Goal: Task Accomplishment & Management: Manage account settings

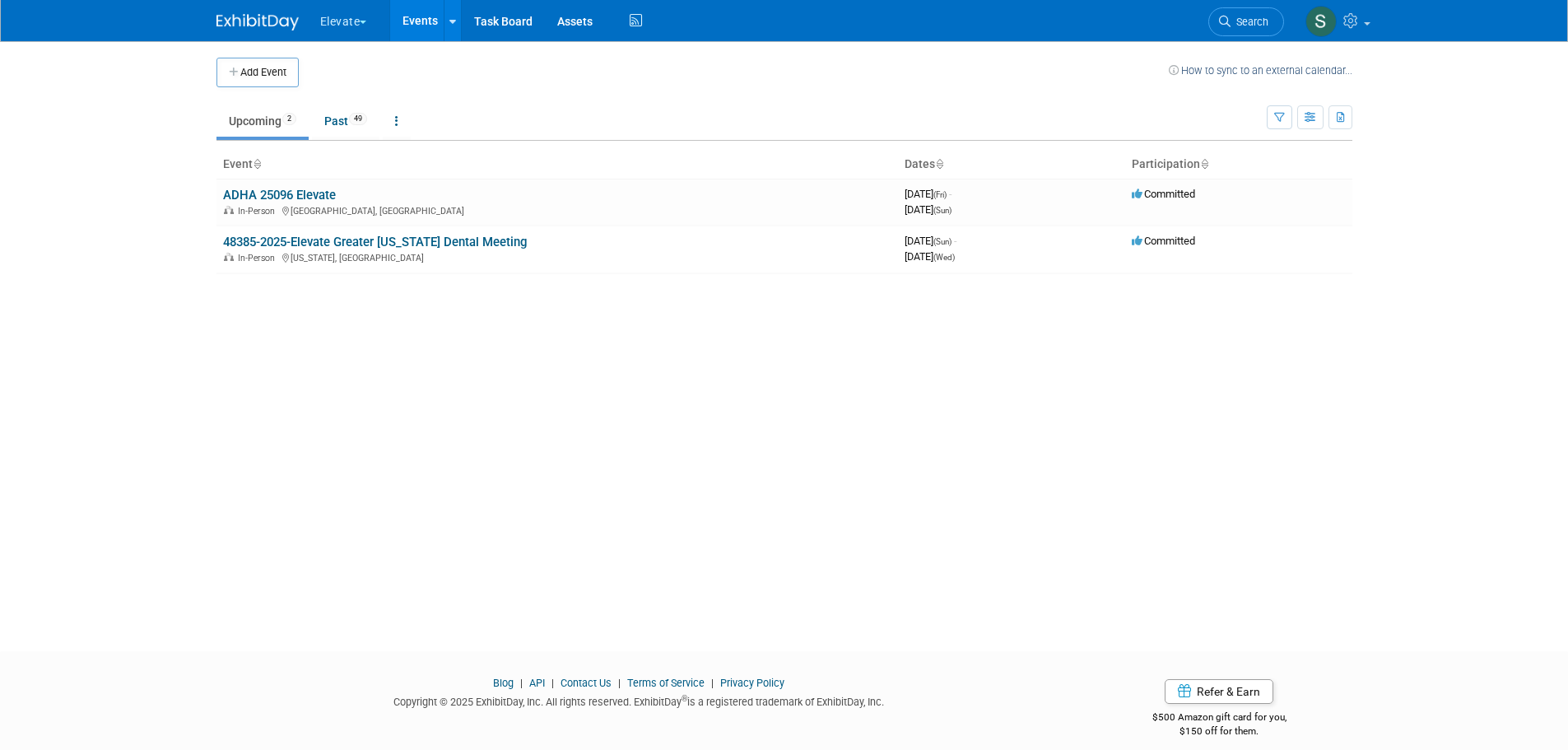
click at [349, 19] on button "Elevate" at bounding box center [353, 18] width 69 height 36
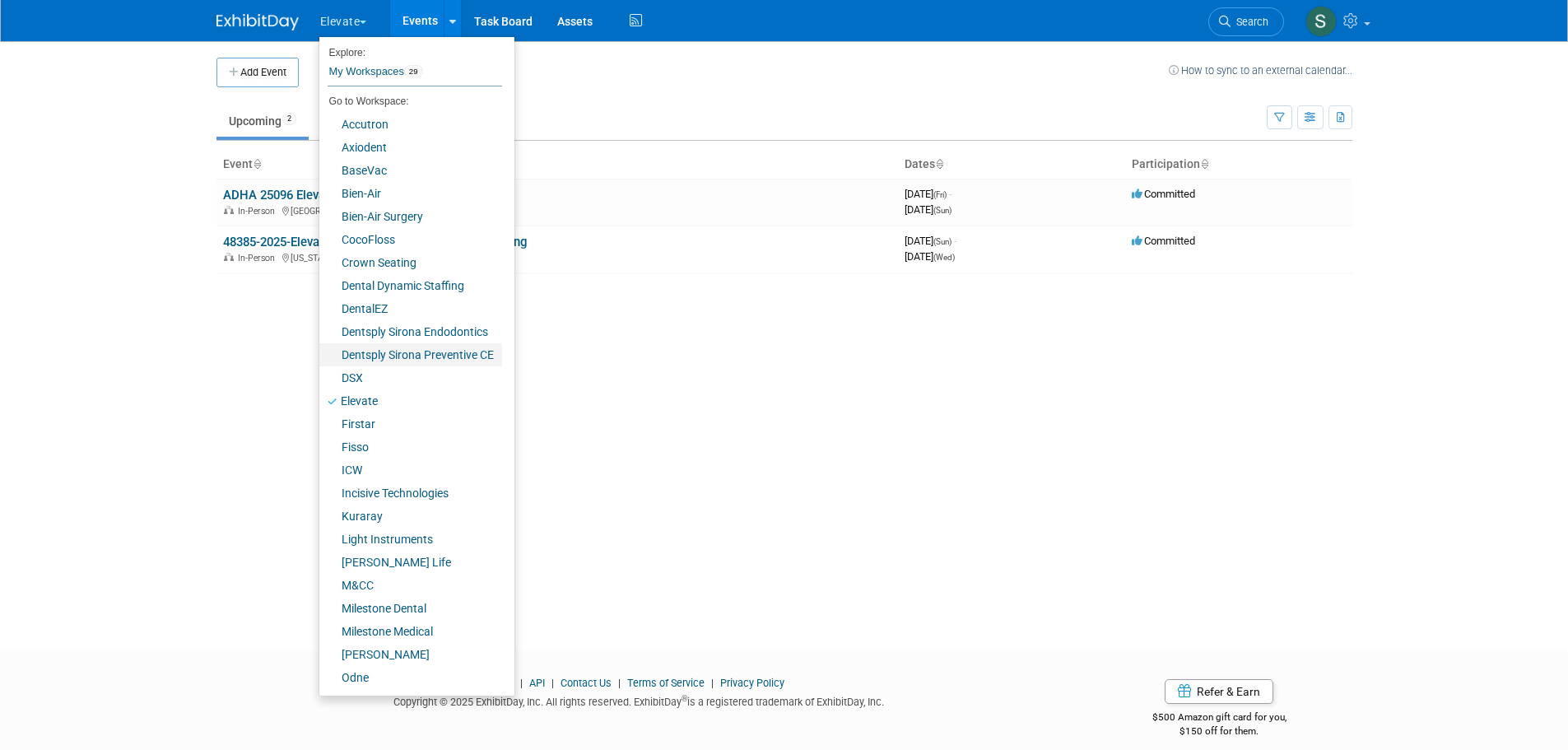
click at [404, 355] on link "Dentsply Sirona Preventive CE" at bounding box center [410, 355] width 182 height 23
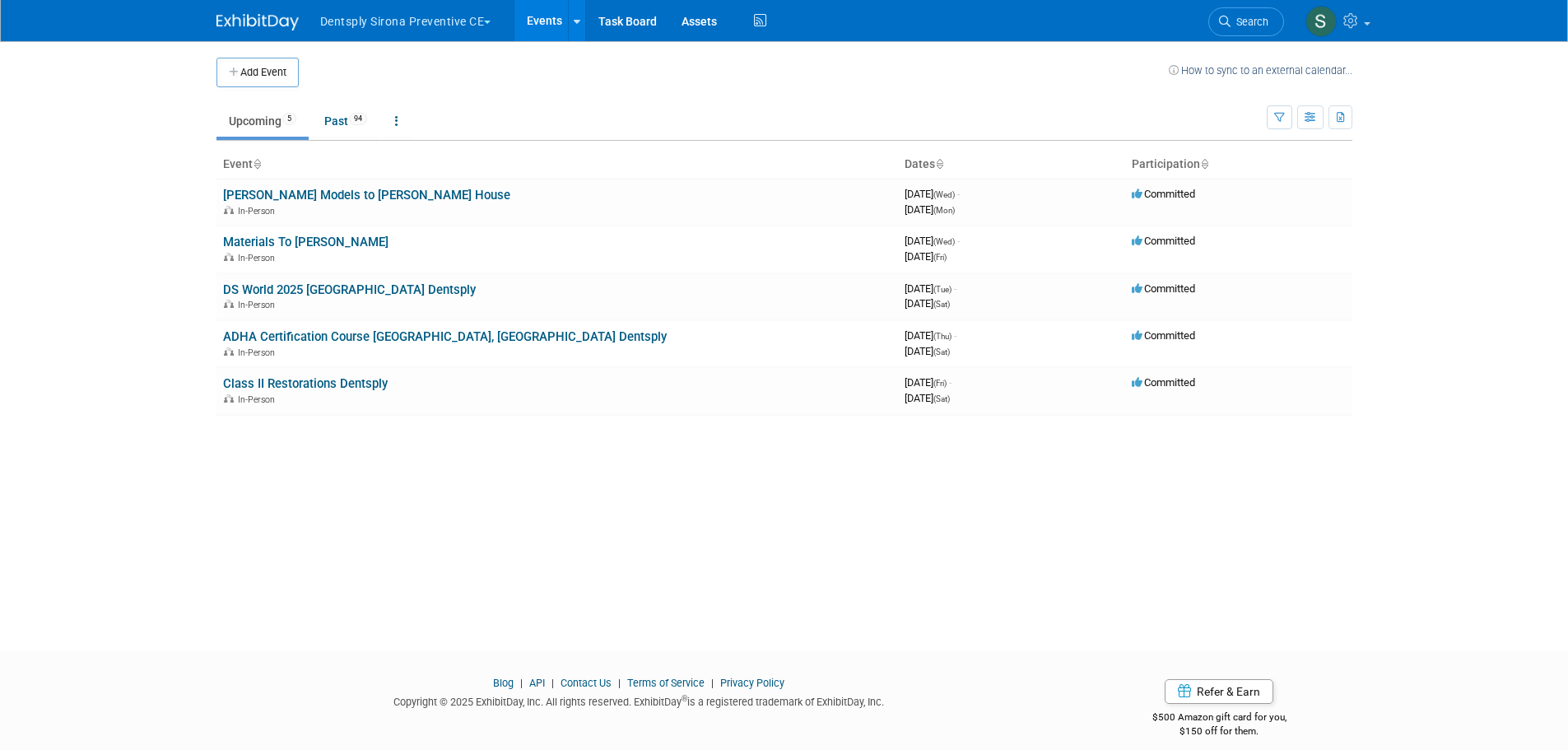
click at [344, 293] on link "DS World 2025 [GEOGRAPHIC_DATA] Dentsply" at bounding box center [349, 289] width 253 height 15
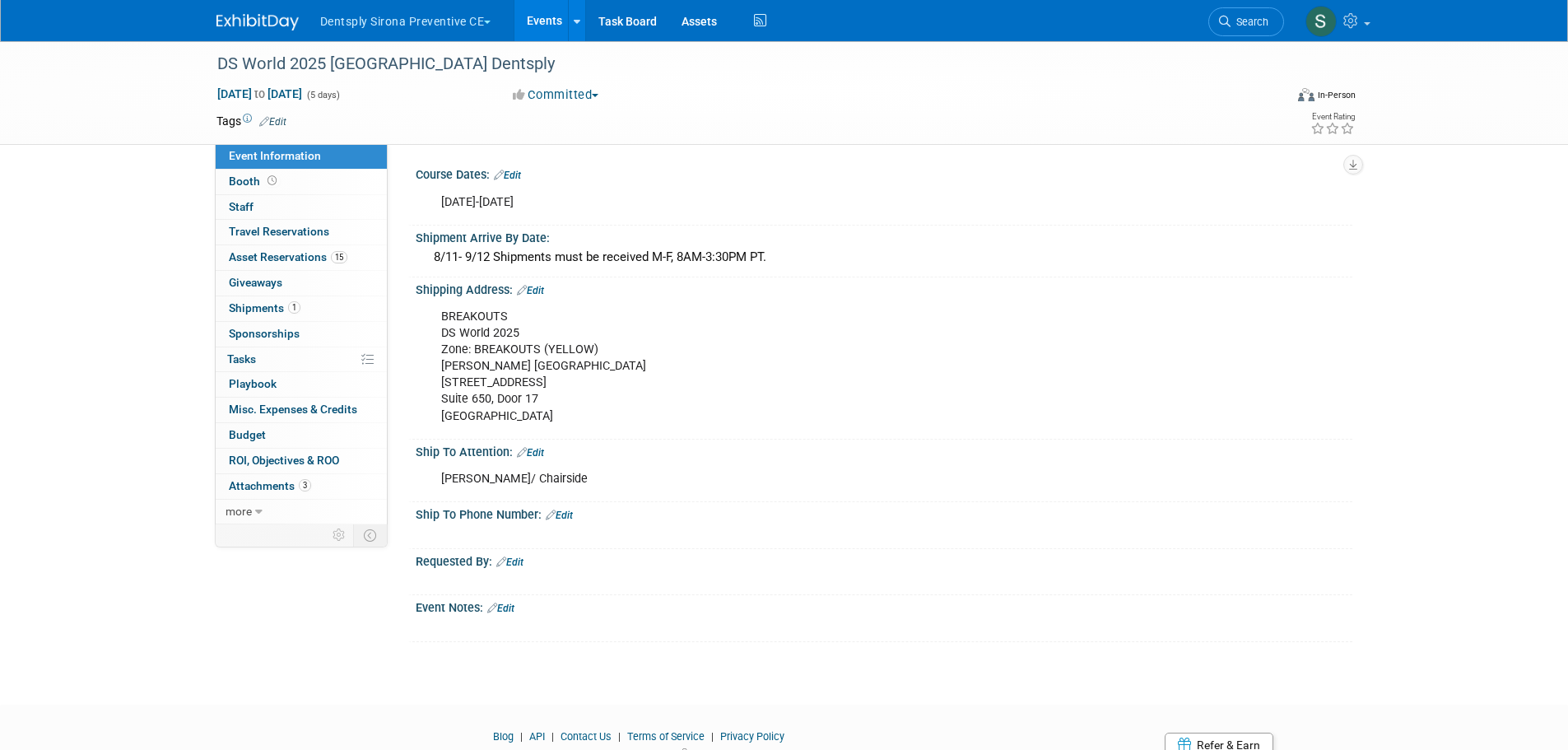
click at [299, 259] on span "Asset Reservations 15" at bounding box center [288, 256] width 119 height 13
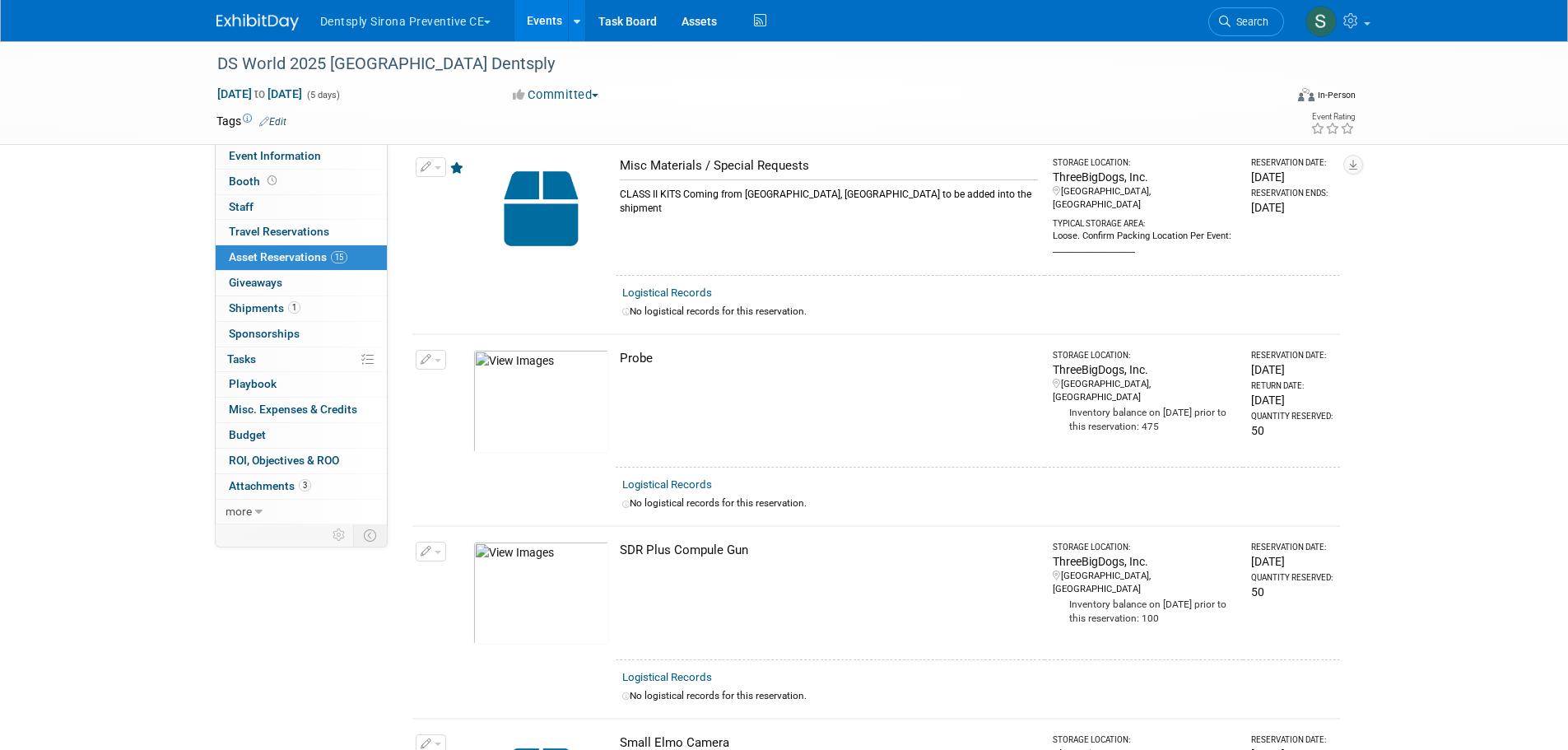
scroll to position [1674, 0]
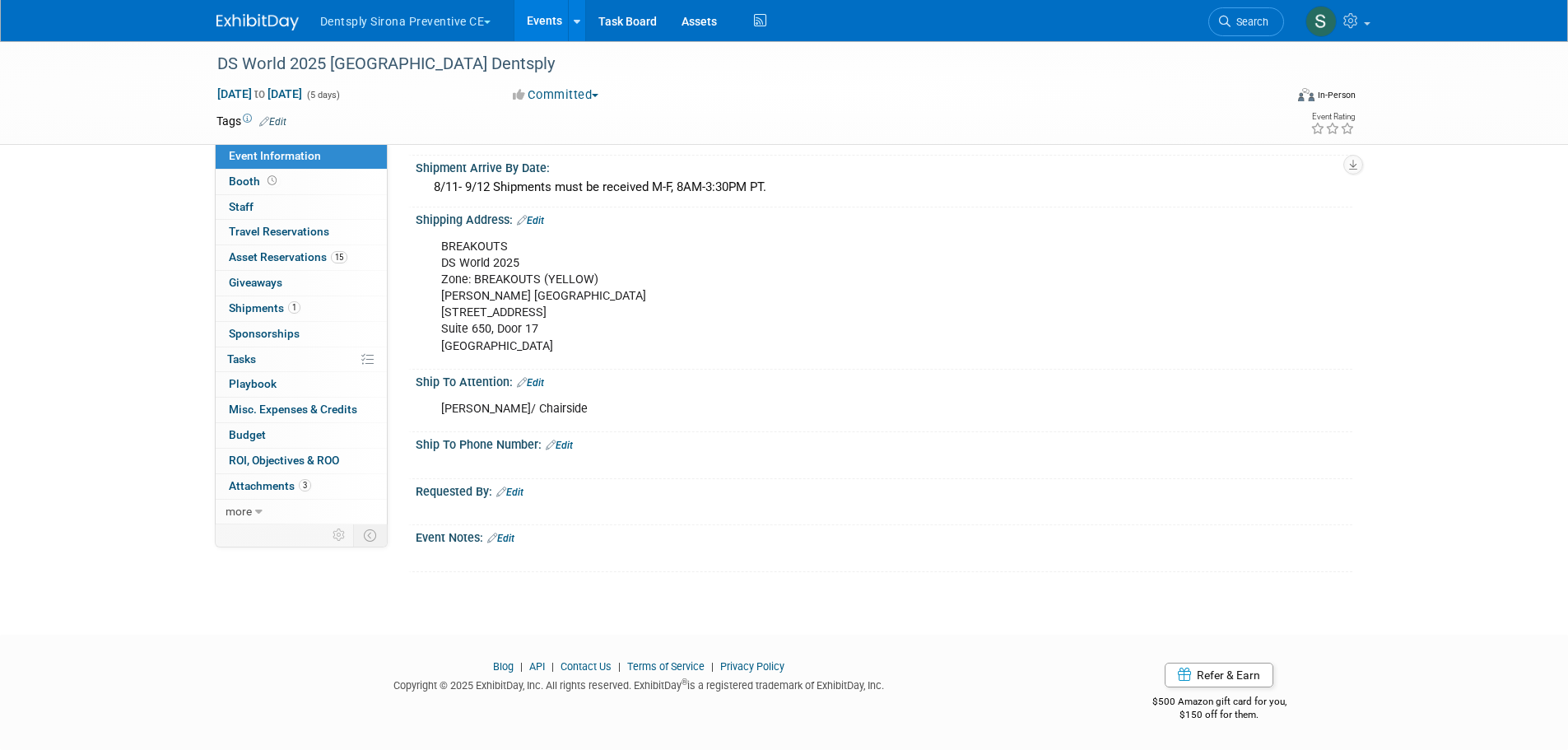
click at [292, 256] on span "Asset Reservations 15" at bounding box center [288, 256] width 119 height 13
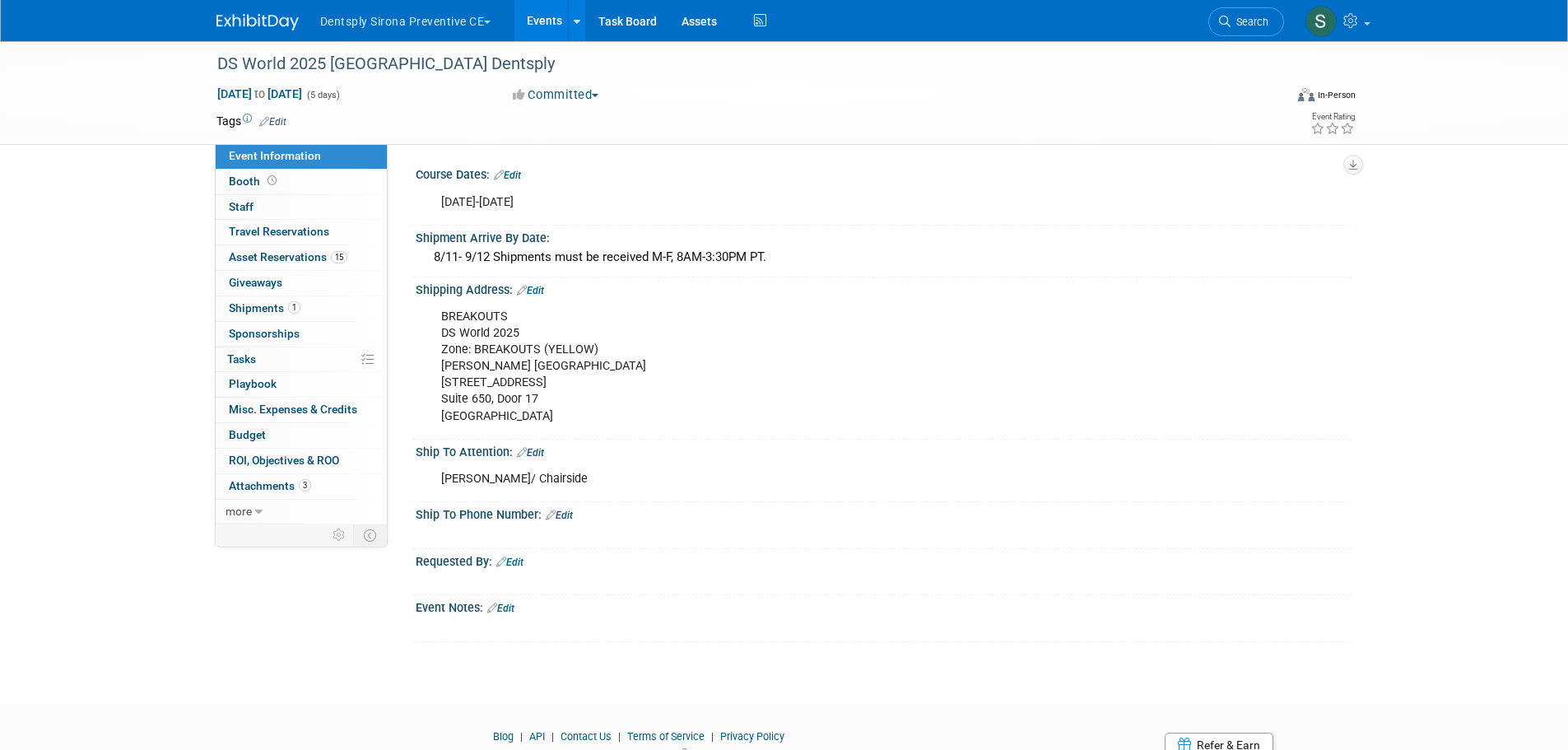
click at [546, 23] on link "Events" at bounding box center [544, 20] width 60 height 41
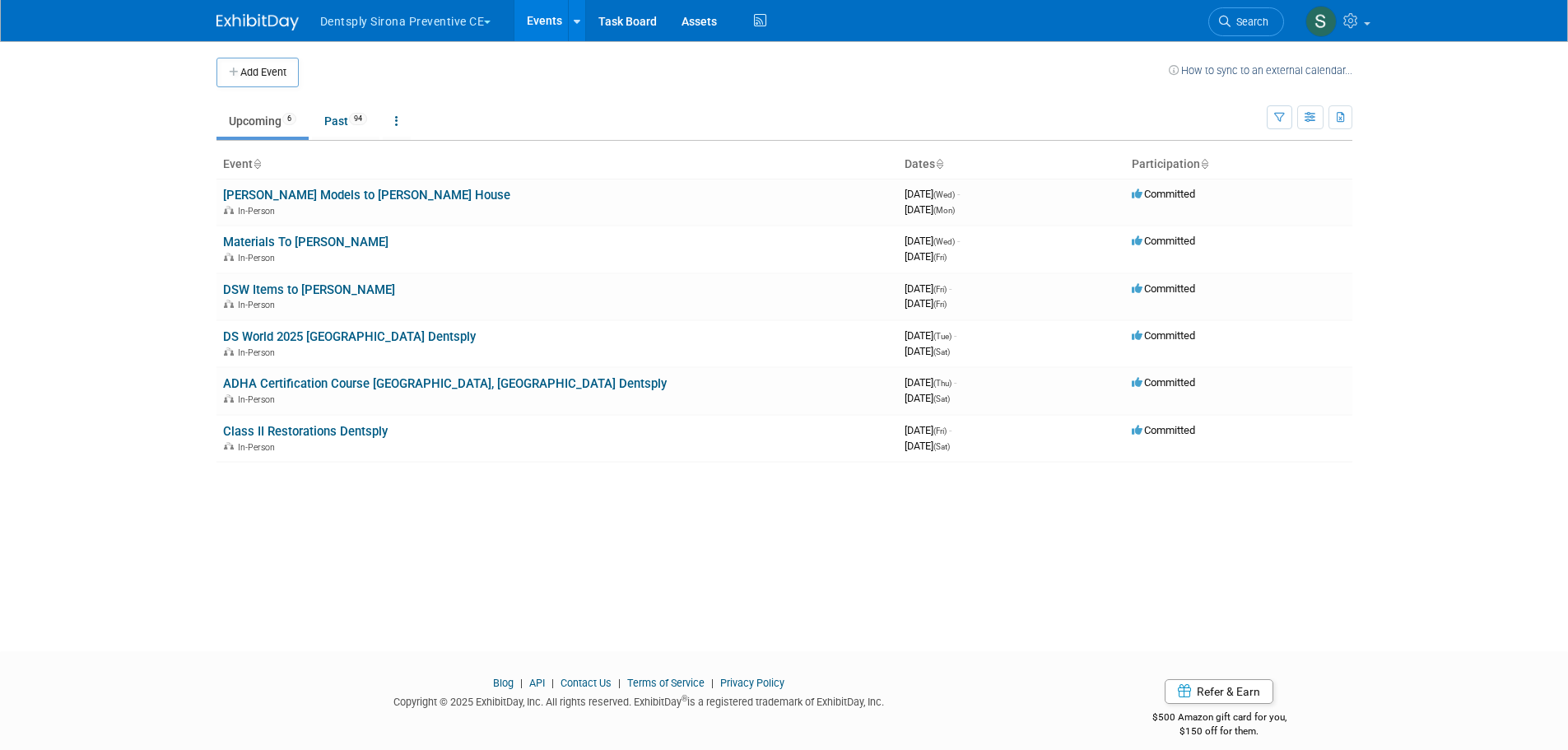
click at [316, 236] on link "Materials To [PERSON_NAME]" at bounding box center [306, 241] width 166 height 15
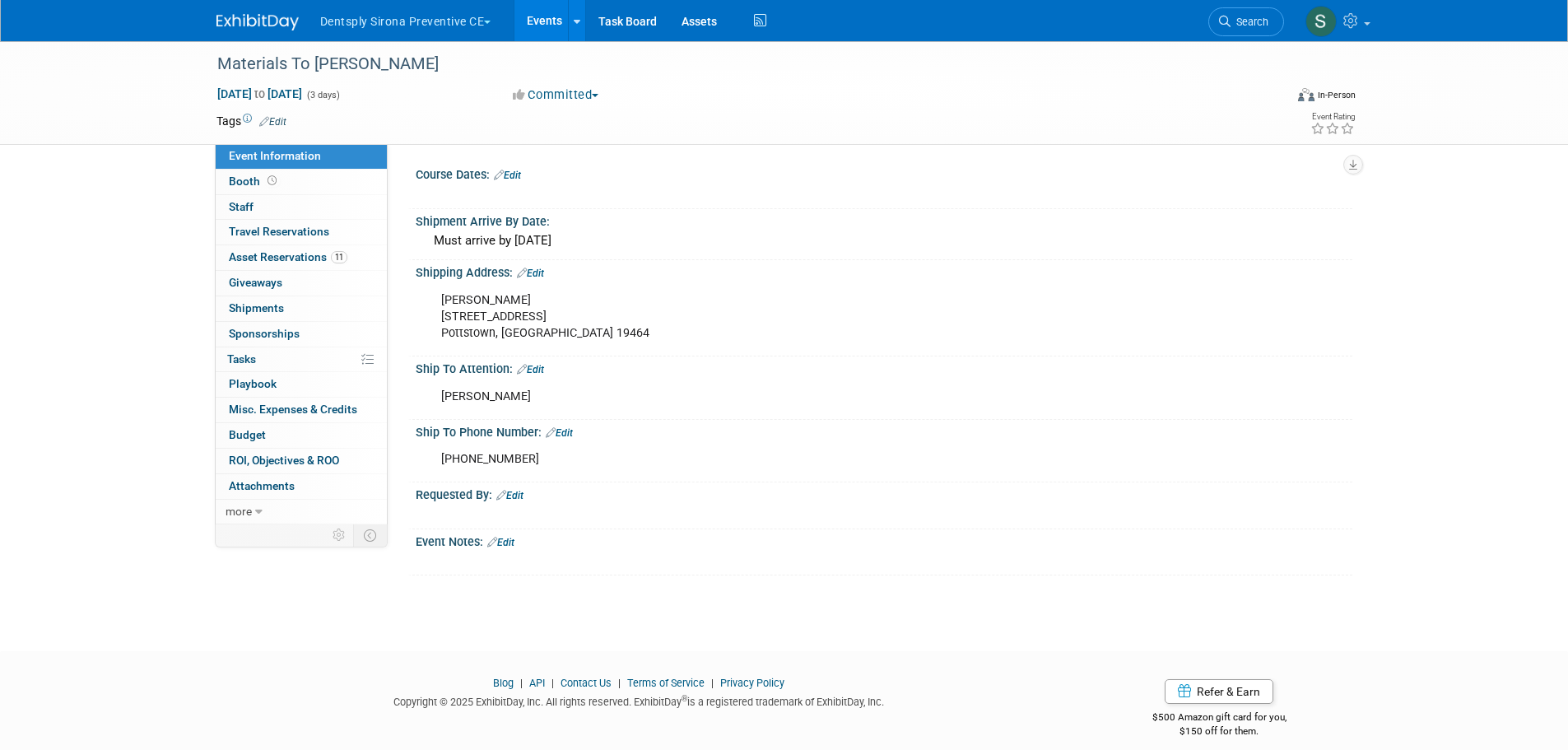
click at [287, 253] on span "Asset Reservations 11" at bounding box center [288, 256] width 119 height 13
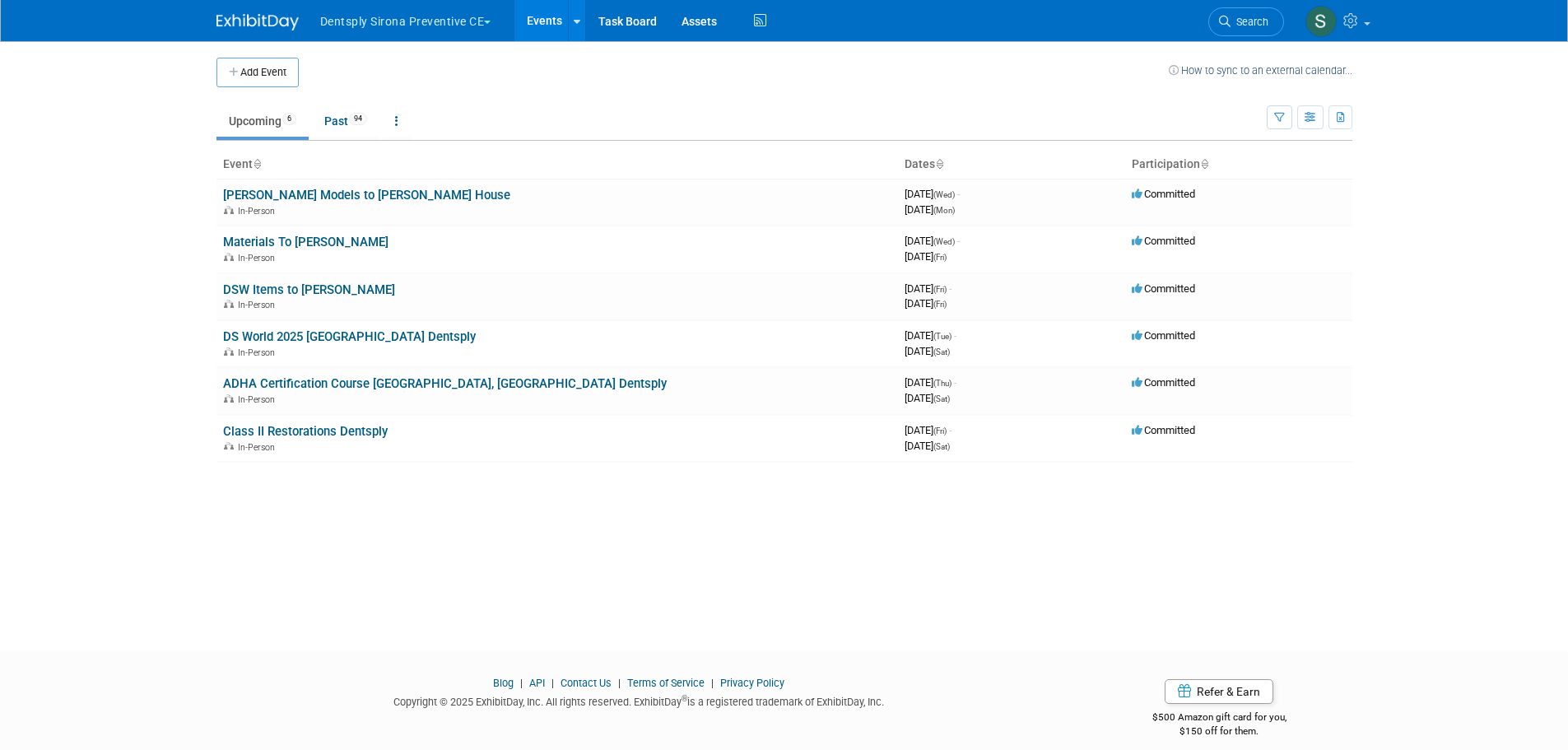
click at [306, 292] on link "DSW Items to [PERSON_NAME]" at bounding box center [308, 289] width 172 height 15
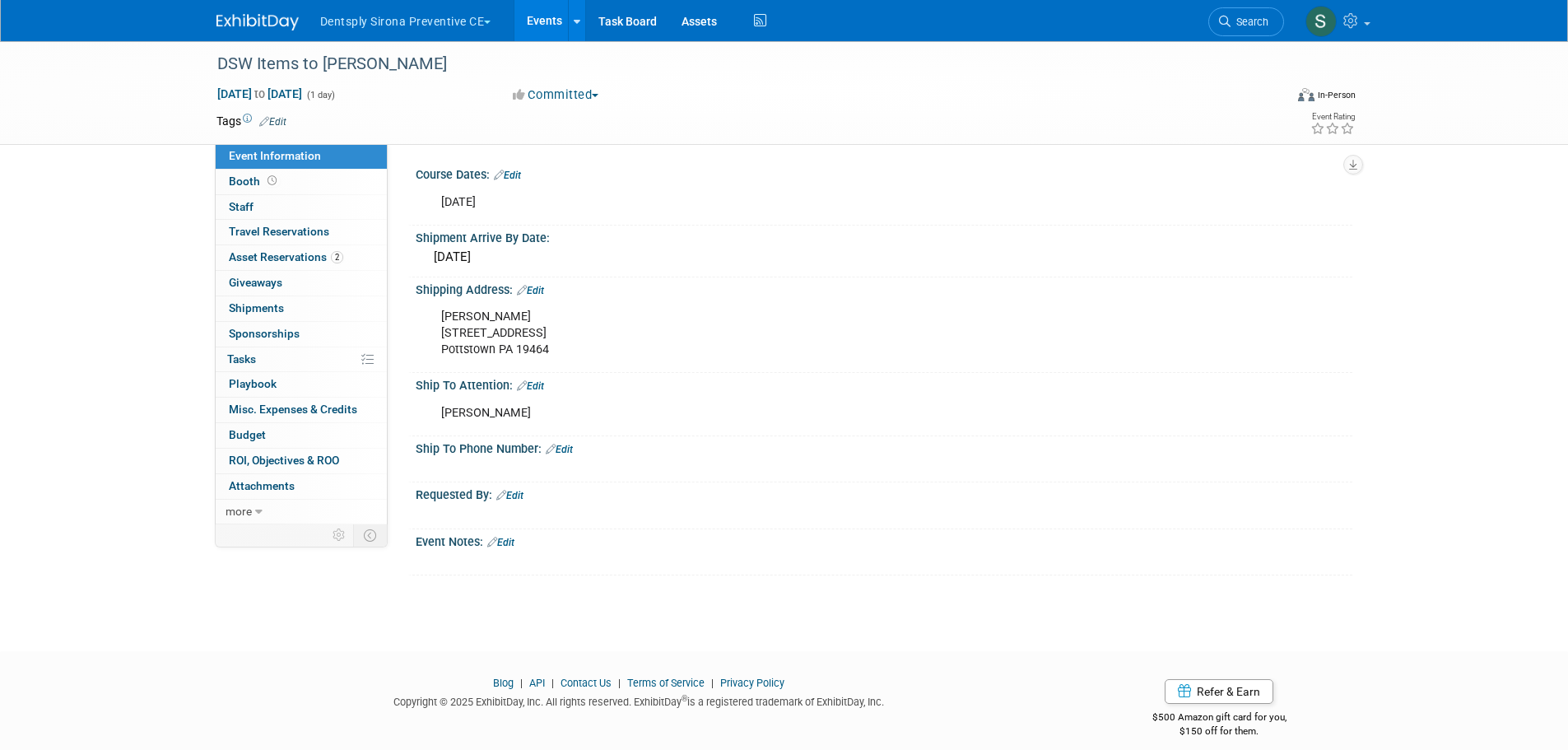
click at [307, 259] on span "Asset Reservations 2" at bounding box center [286, 256] width 115 height 13
click at [270, 246] on link "2 Asset Reservations 2" at bounding box center [301, 257] width 171 height 25
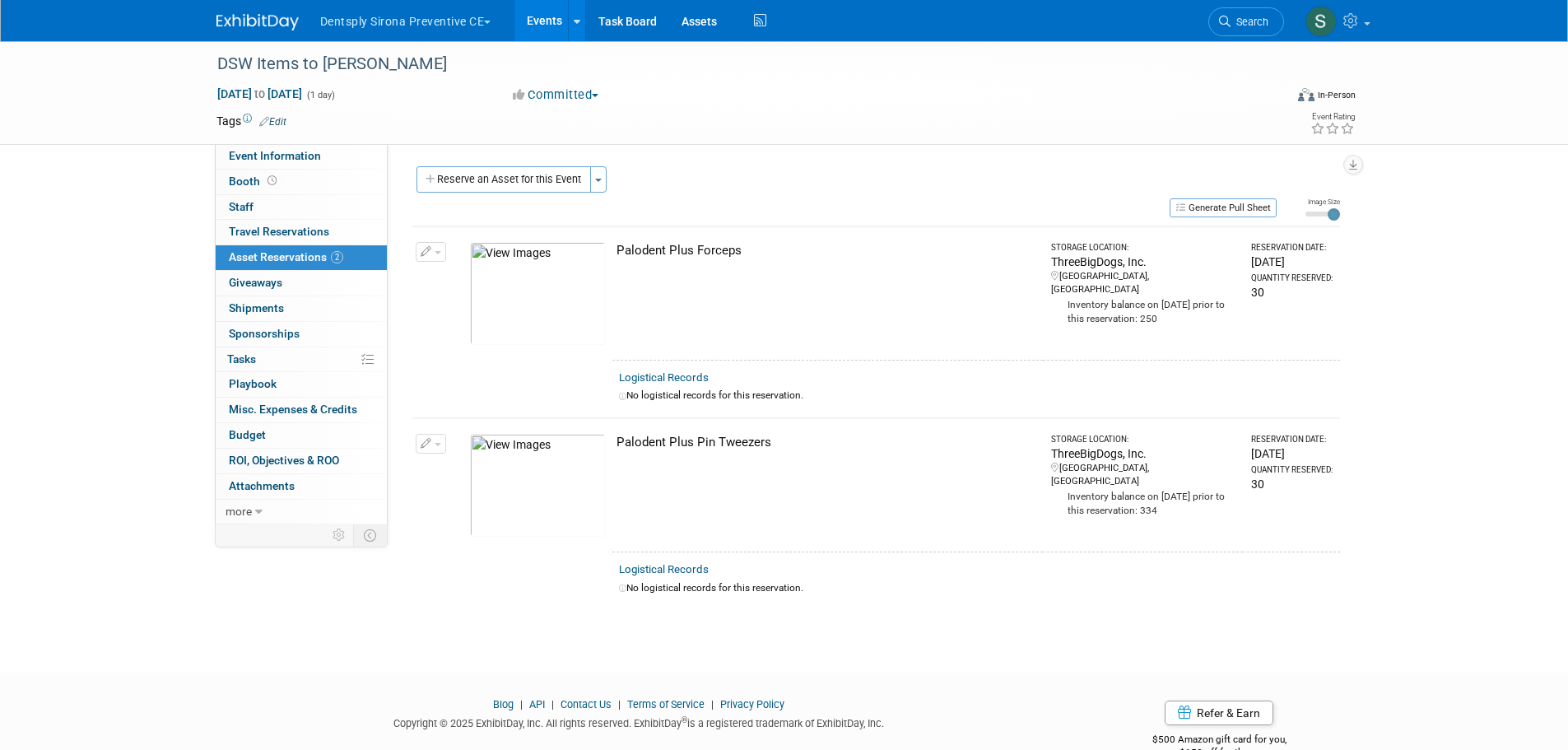
click at [292, 310] on link "0 Shipments 0" at bounding box center [301, 308] width 171 height 25
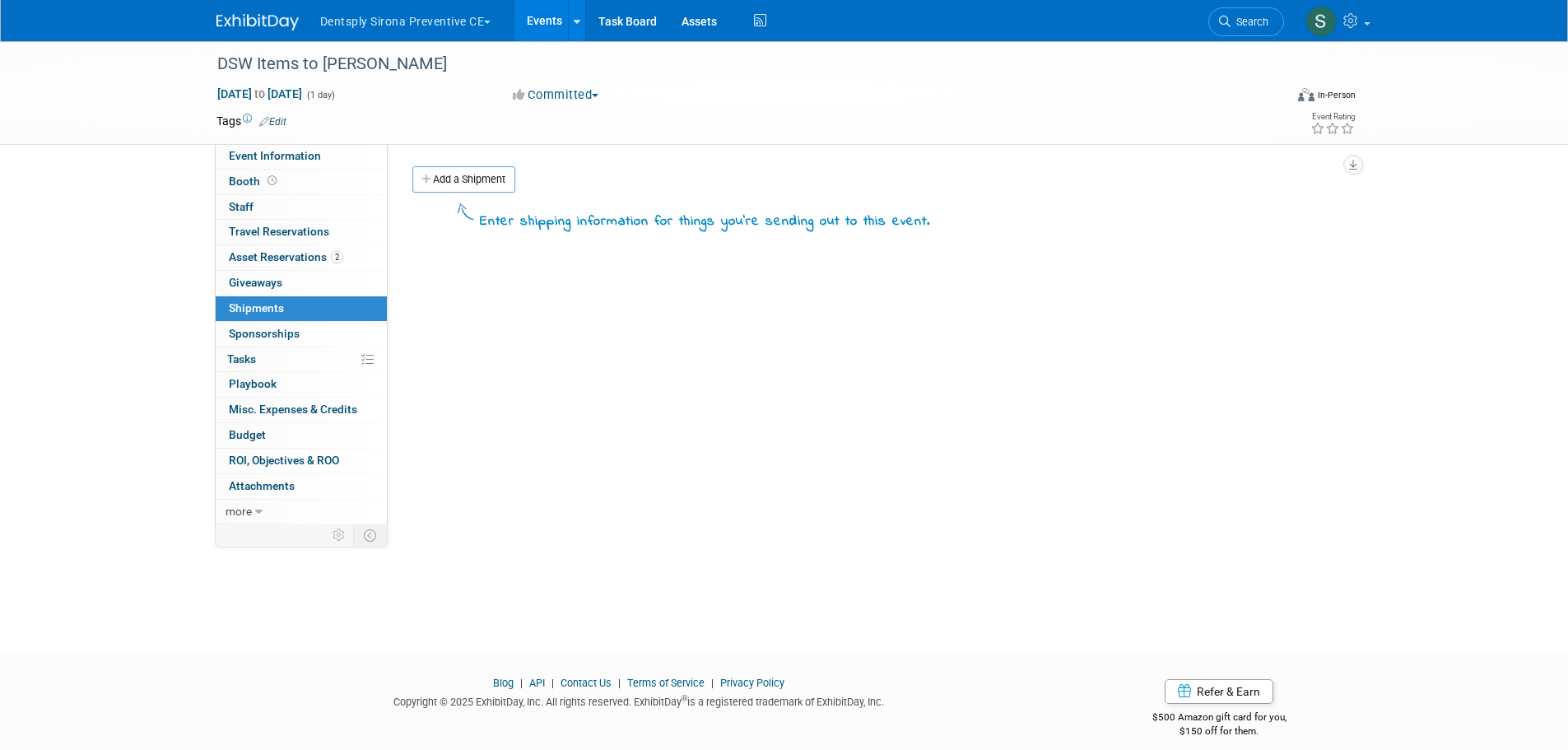
click at [339, 154] on link "Event Information" at bounding box center [301, 156] width 171 height 25
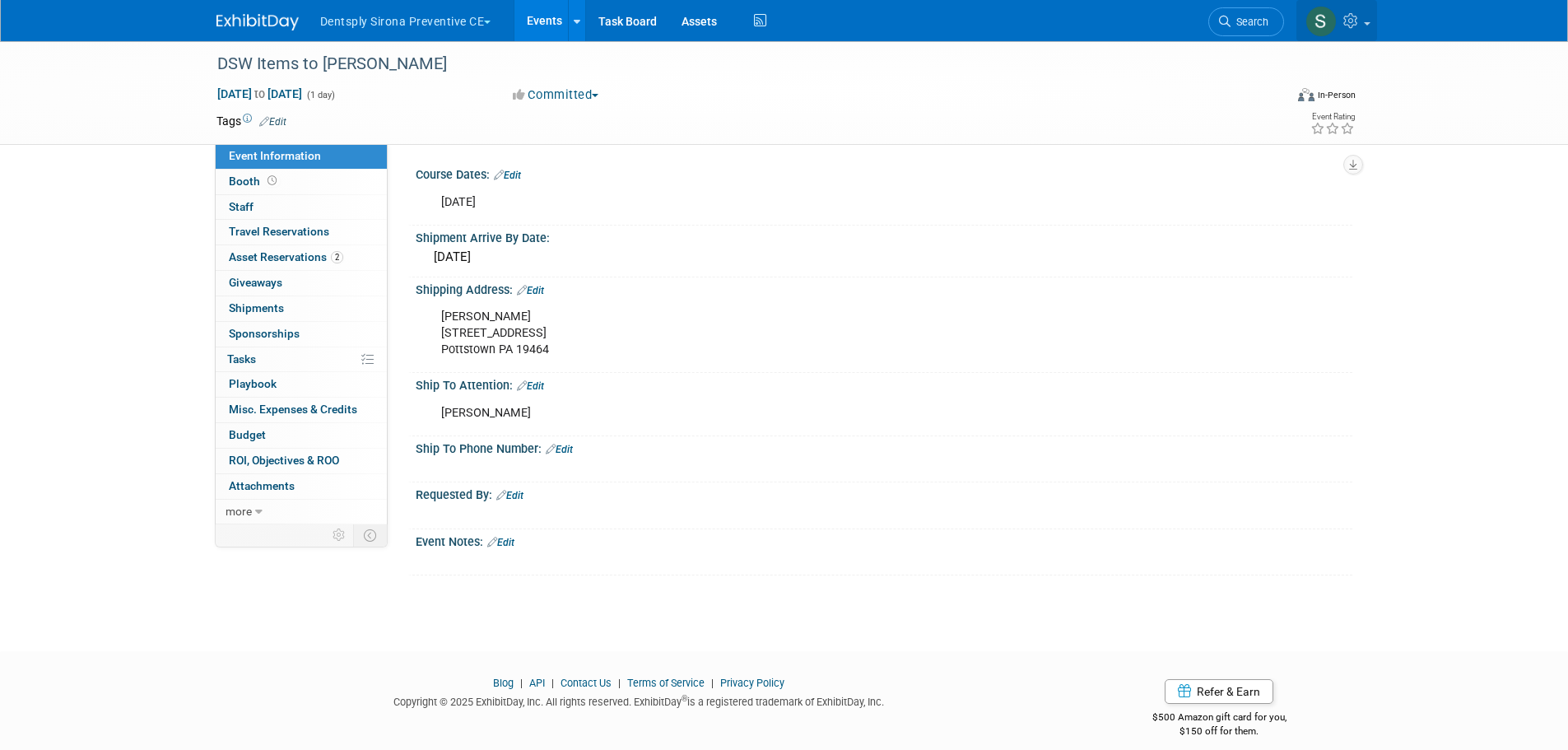
click at [1357, 25] on icon at bounding box center [1352, 20] width 18 height 15
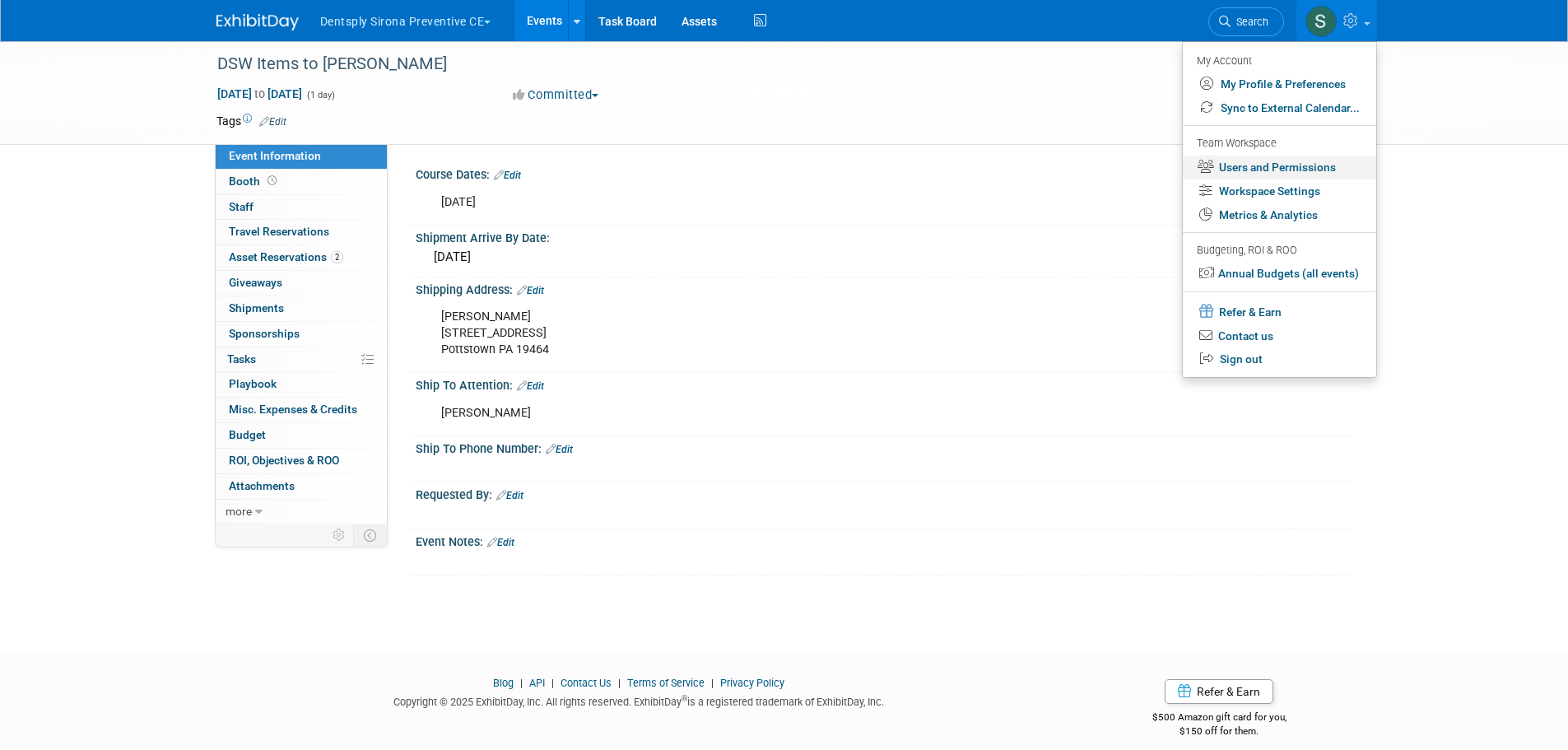
click at [1322, 164] on link "Users and Permissions" at bounding box center [1280, 167] width 194 height 24
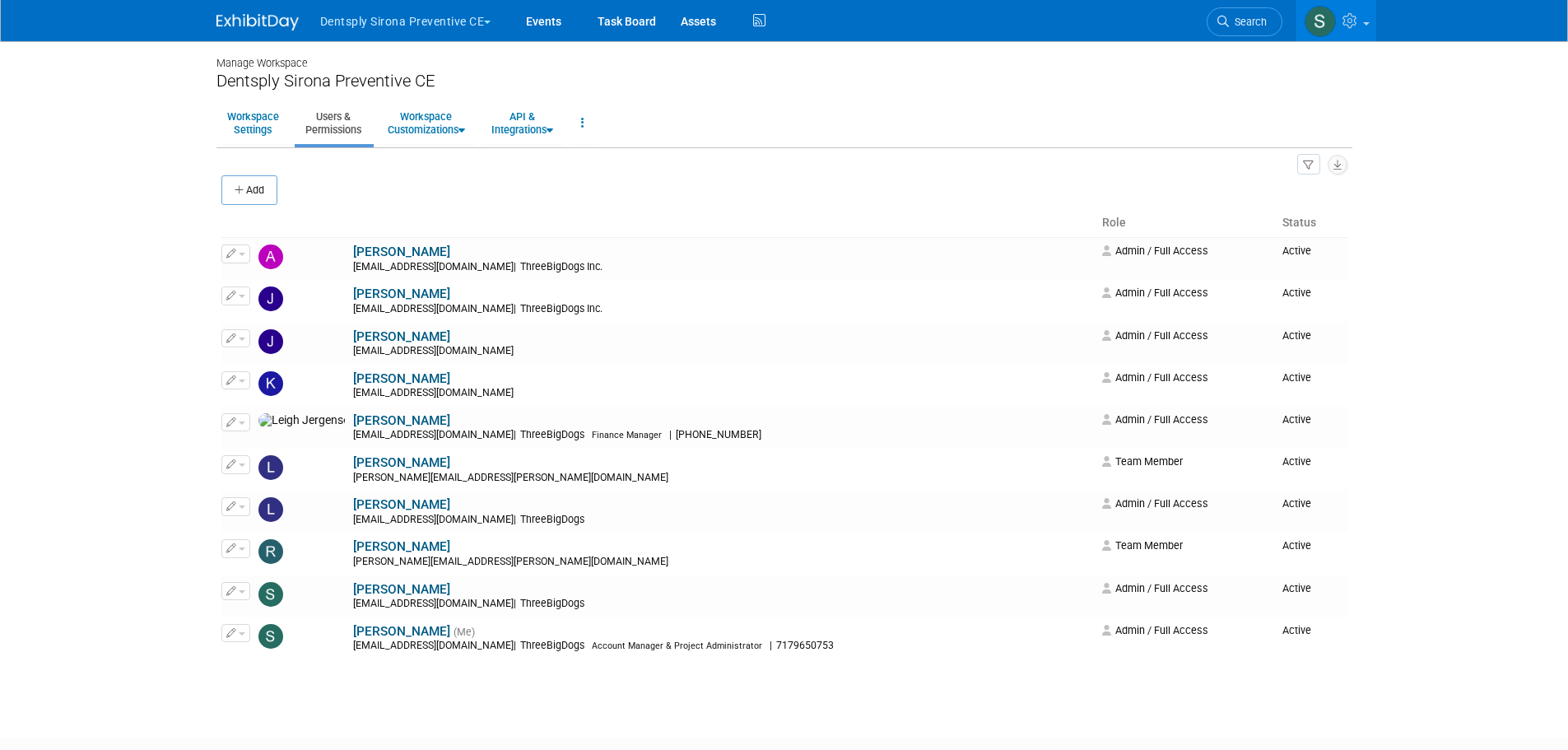
click at [428, 24] on button "Dentsply Sirona Preventive CE" at bounding box center [416, 18] width 194 height 36
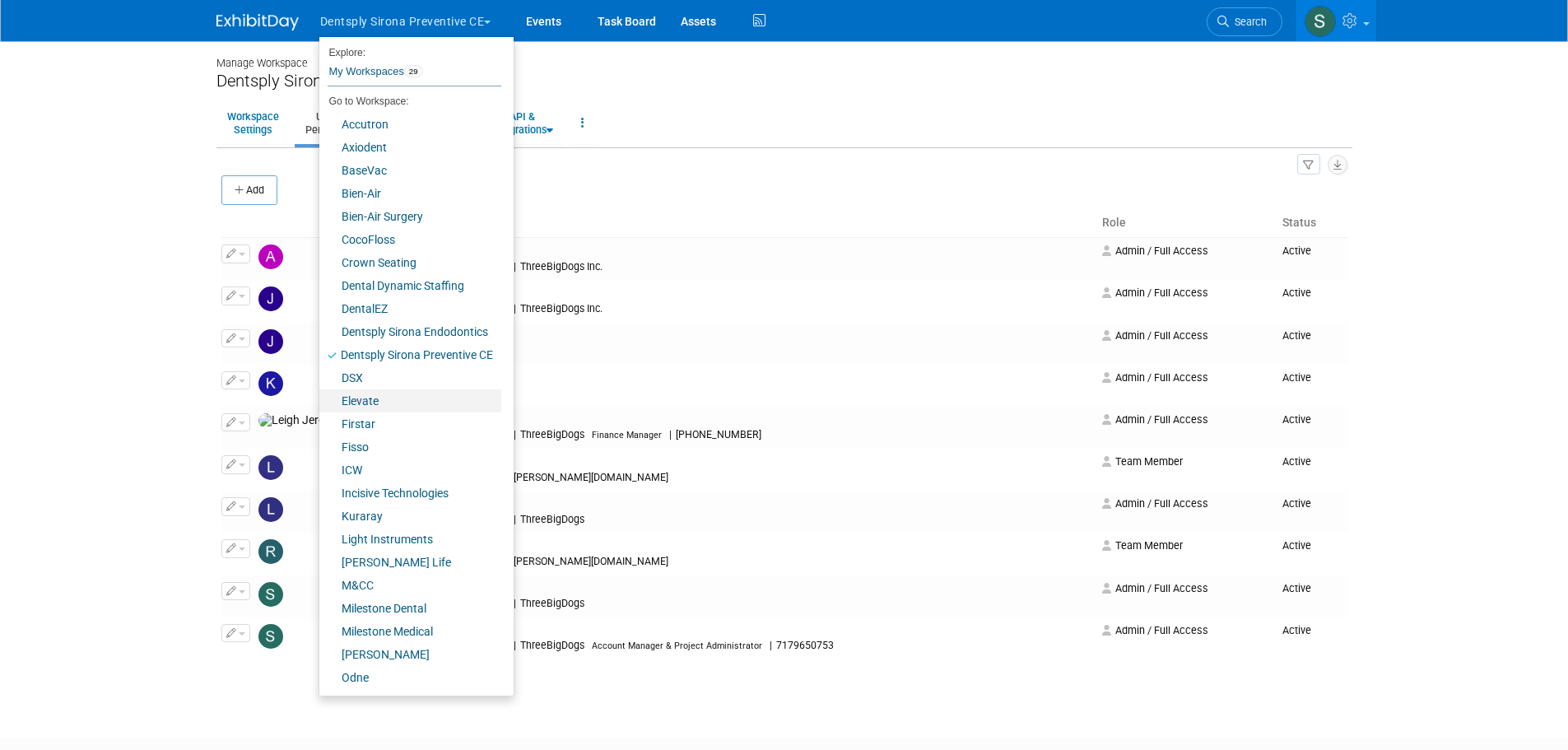
click at [402, 399] on link "Elevate" at bounding box center [410, 401] width 181 height 23
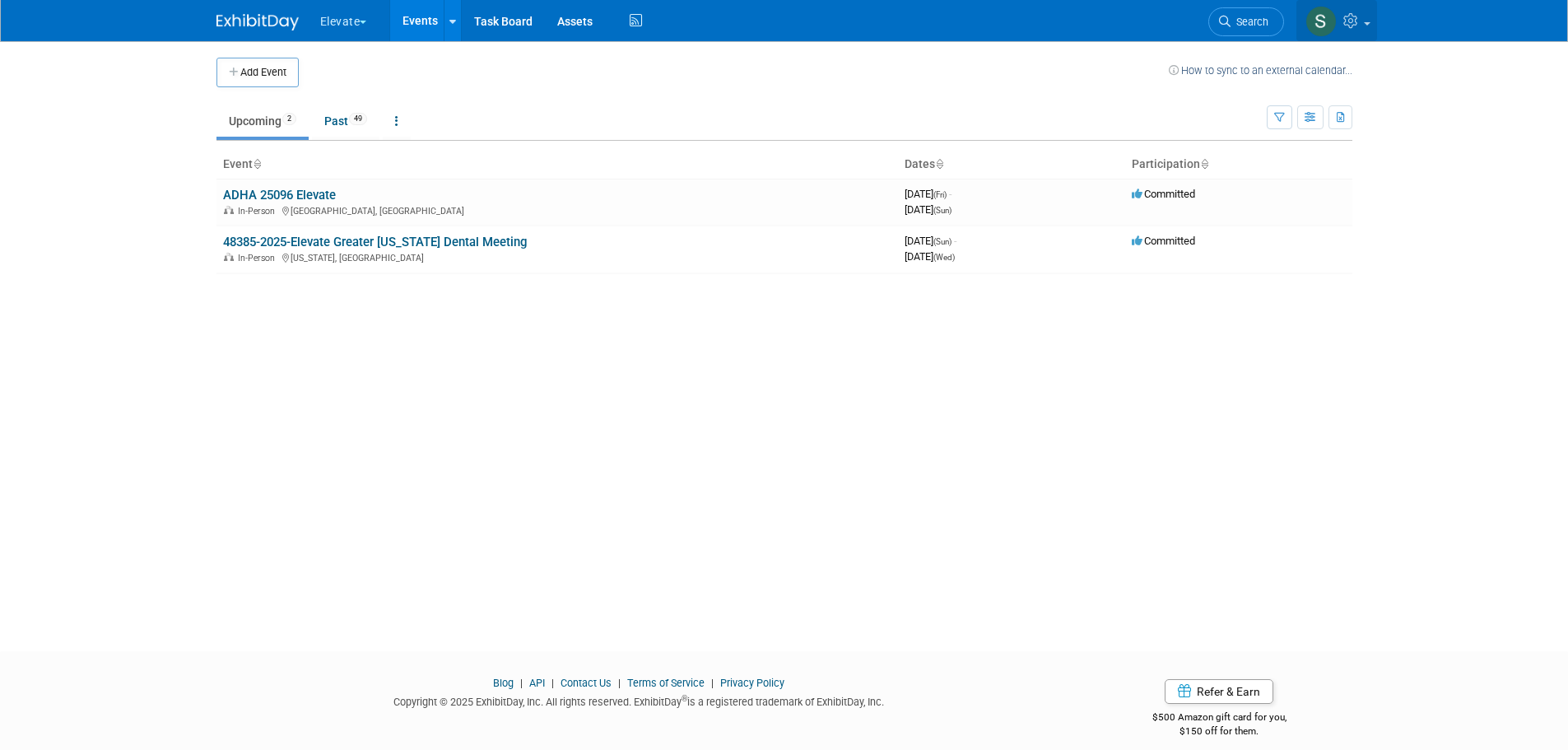
click at [1350, 27] on icon at bounding box center [1352, 20] width 18 height 15
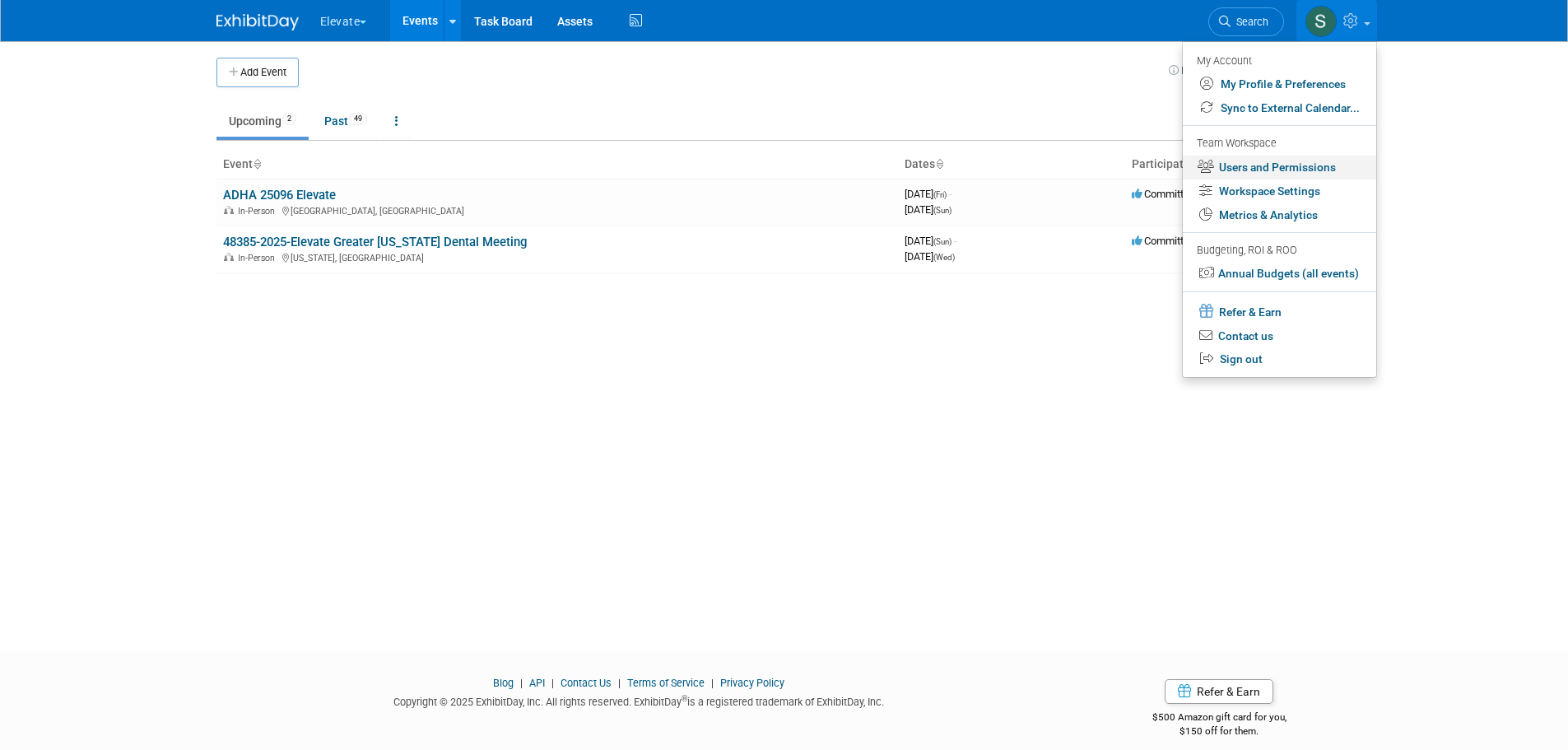
click at [1313, 170] on link "Users and Permissions" at bounding box center [1280, 167] width 194 height 24
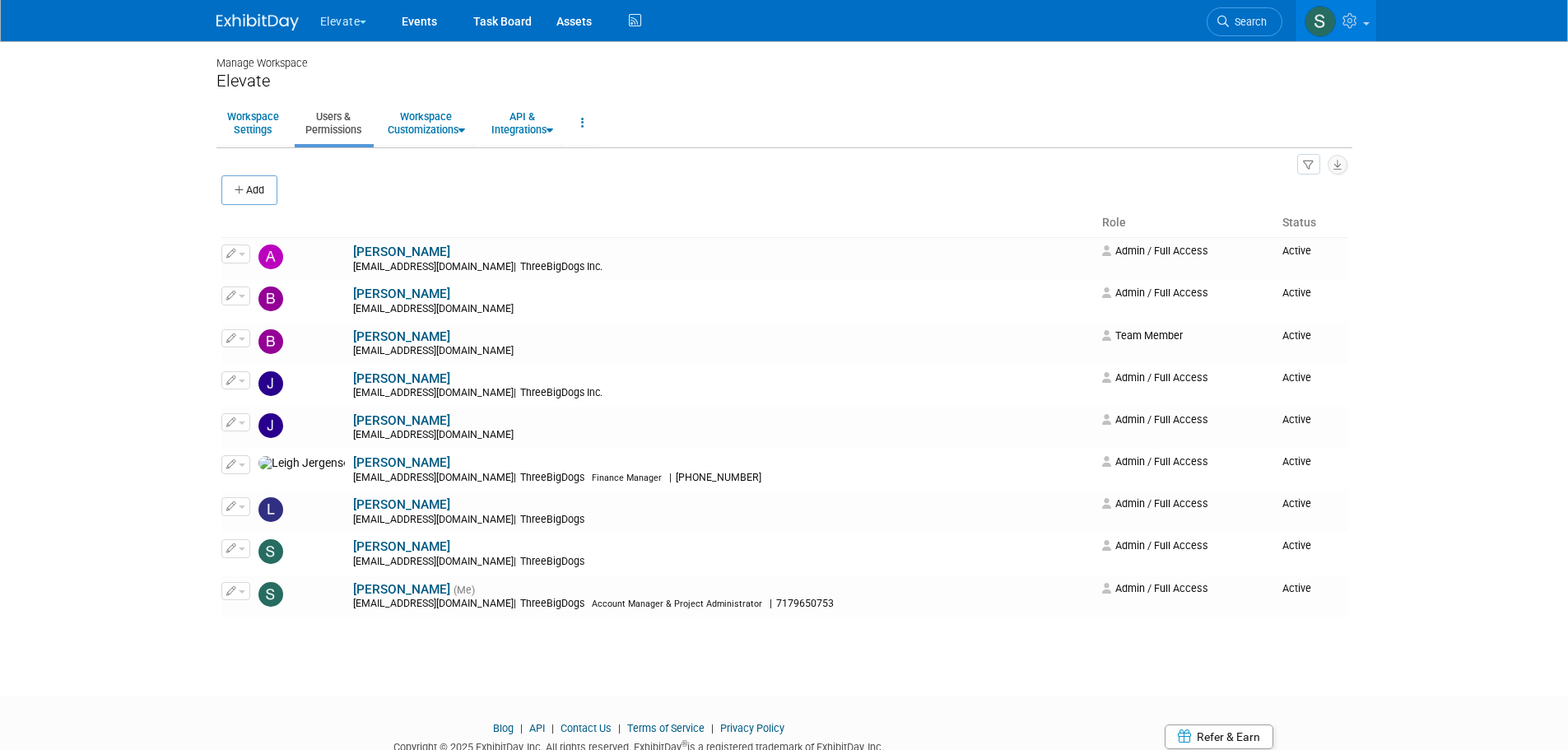
click at [1359, 33] on link at bounding box center [1336, 20] width 81 height 41
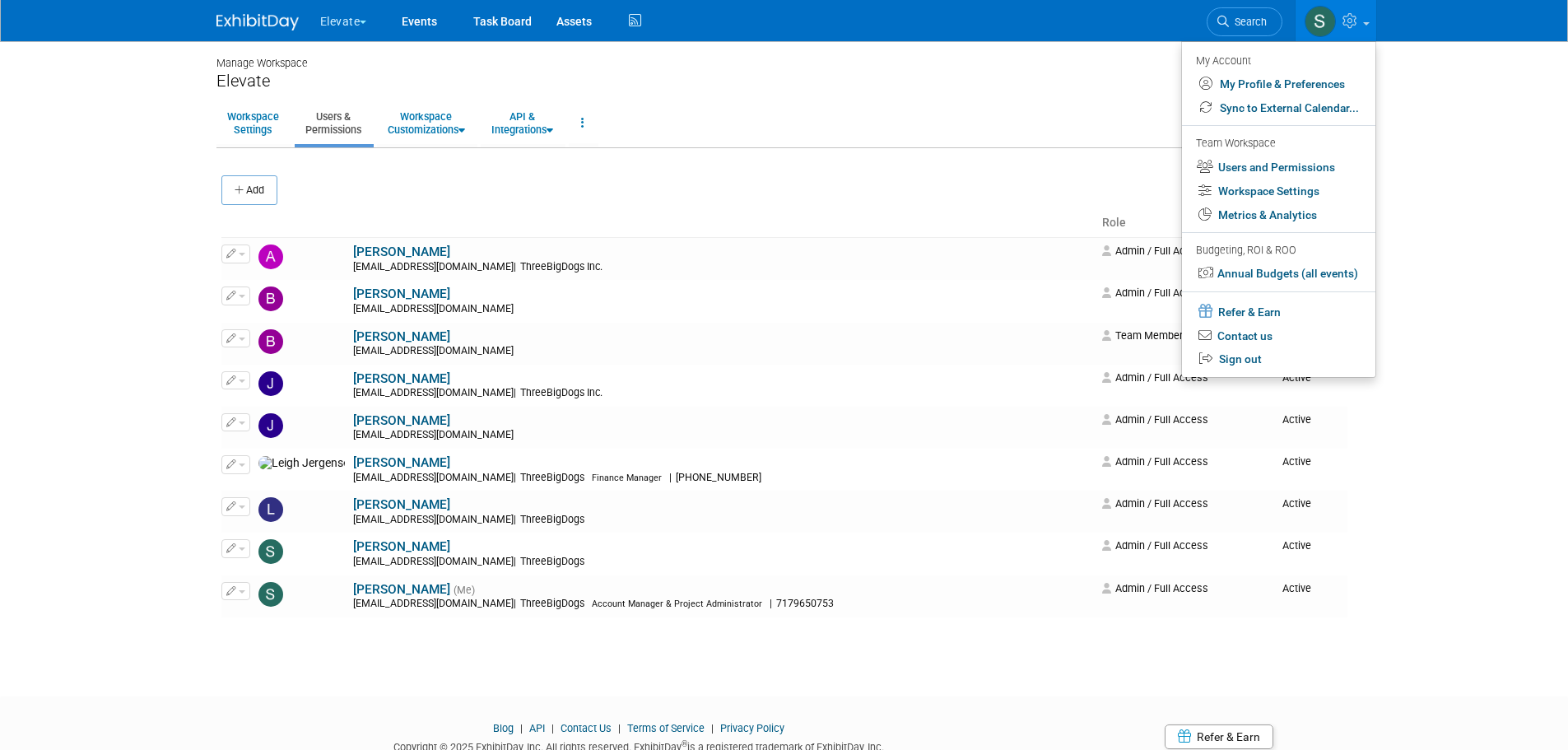
click at [1359, 33] on link at bounding box center [1336, 20] width 81 height 41
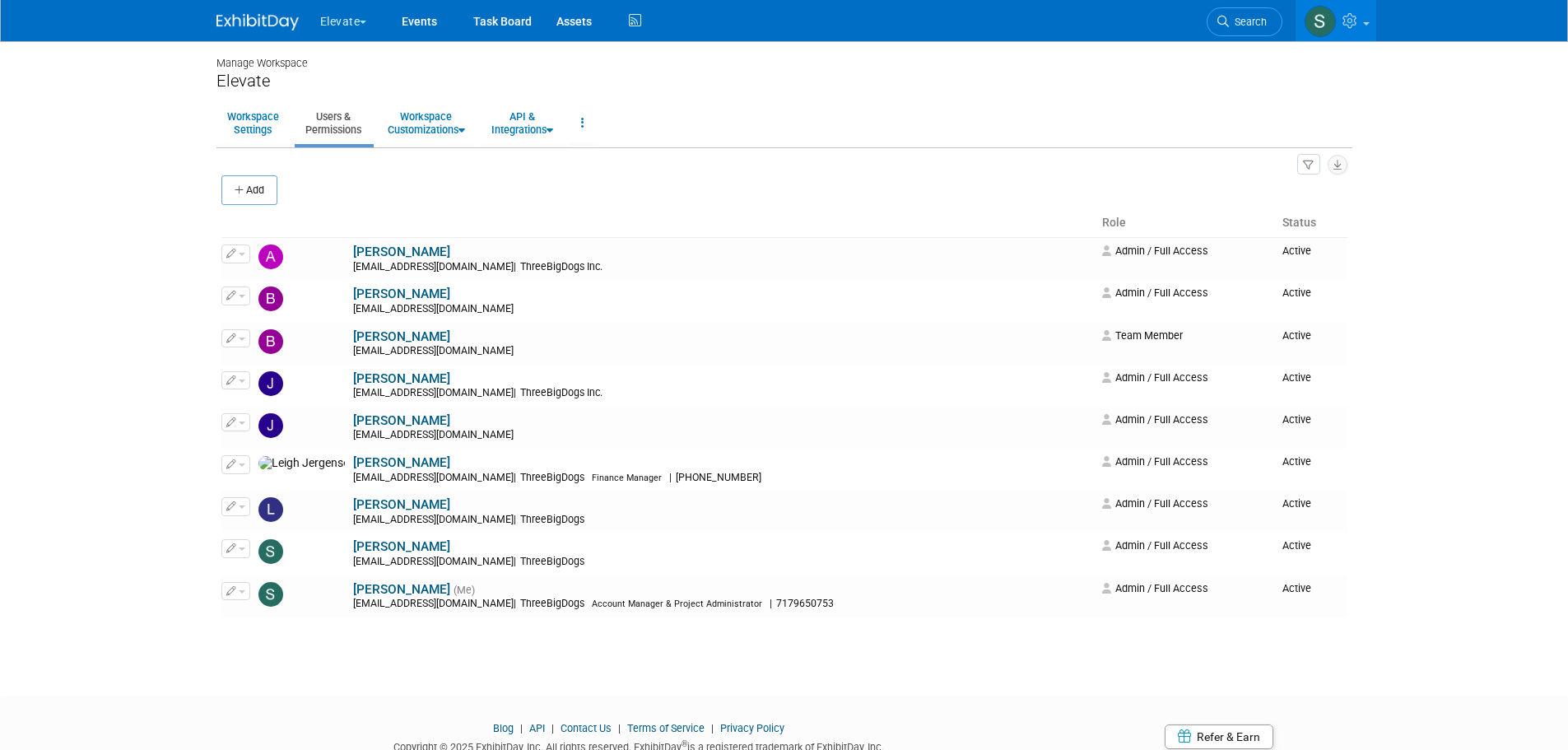
click at [1368, 29] on link at bounding box center [1336, 20] width 81 height 41
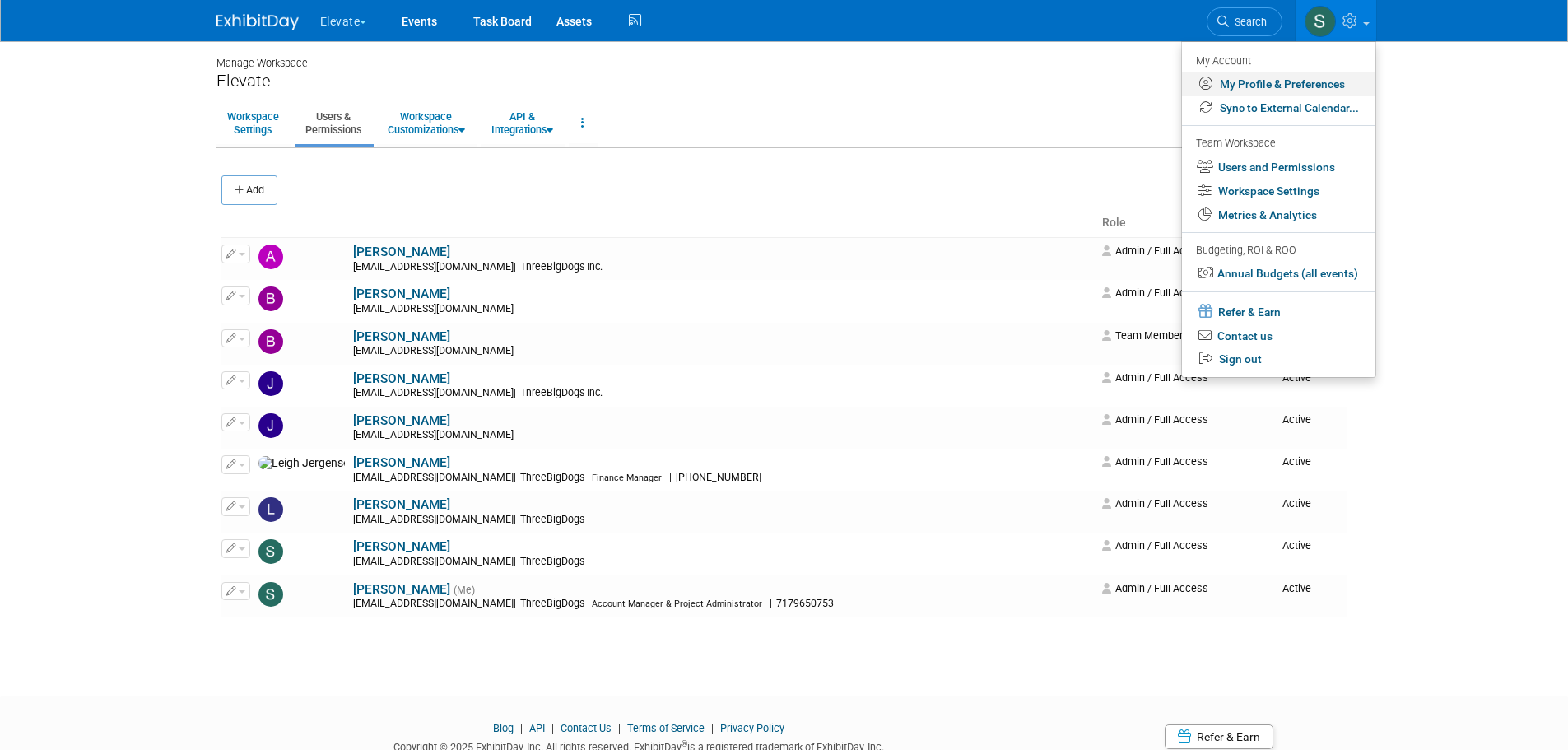
click at [1335, 78] on link "My Profile & Preferences" at bounding box center [1279, 84] width 194 height 24
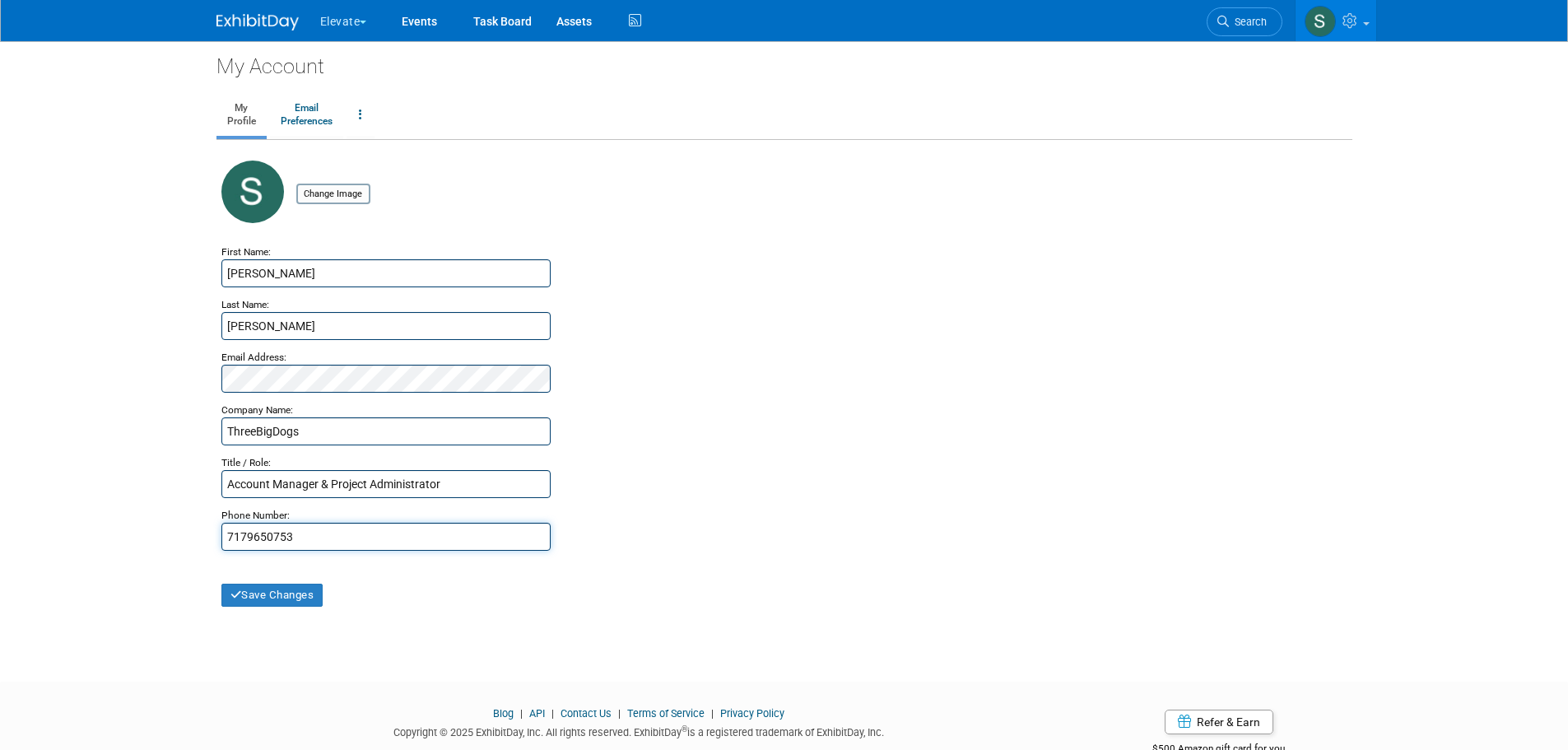
drag, startPoint x: 248, startPoint y: 539, endPoint x: 300, endPoint y: 544, distance: 52.2
click at [248, 539] on input "7179650753" at bounding box center [386, 537] width 329 height 28
click at [270, 536] on input "717-9650753" at bounding box center [386, 537] width 329 height 28
type input "[PHONE_NUMBER]"
click at [309, 595] on button "Save Changes" at bounding box center [272, 595] width 102 height 23
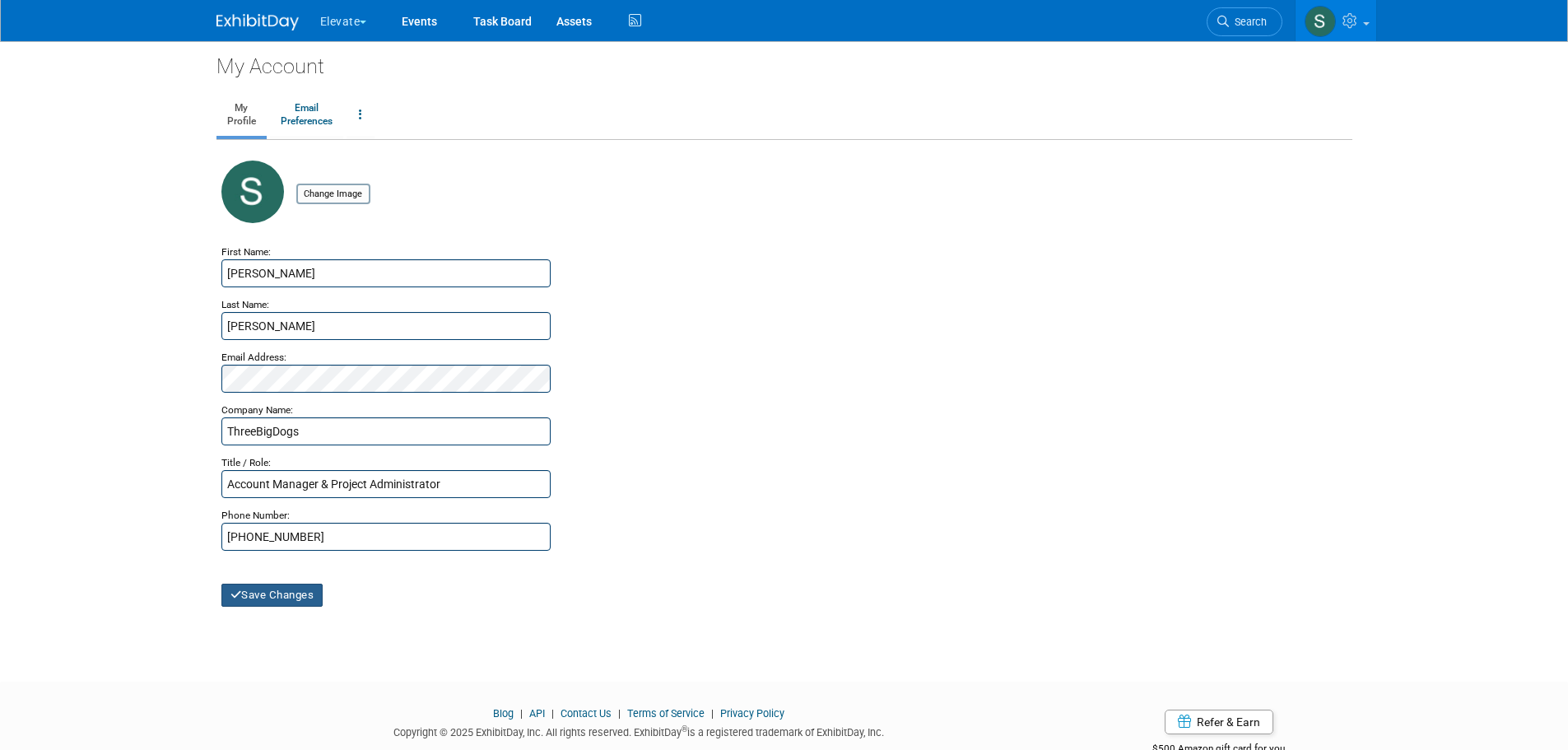
click at [296, 595] on button "Save Changes" at bounding box center [272, 595] width 102 height 23
click at [350, 19] on button "Elevate" at bounding box center [353, 18] width 69 height 36
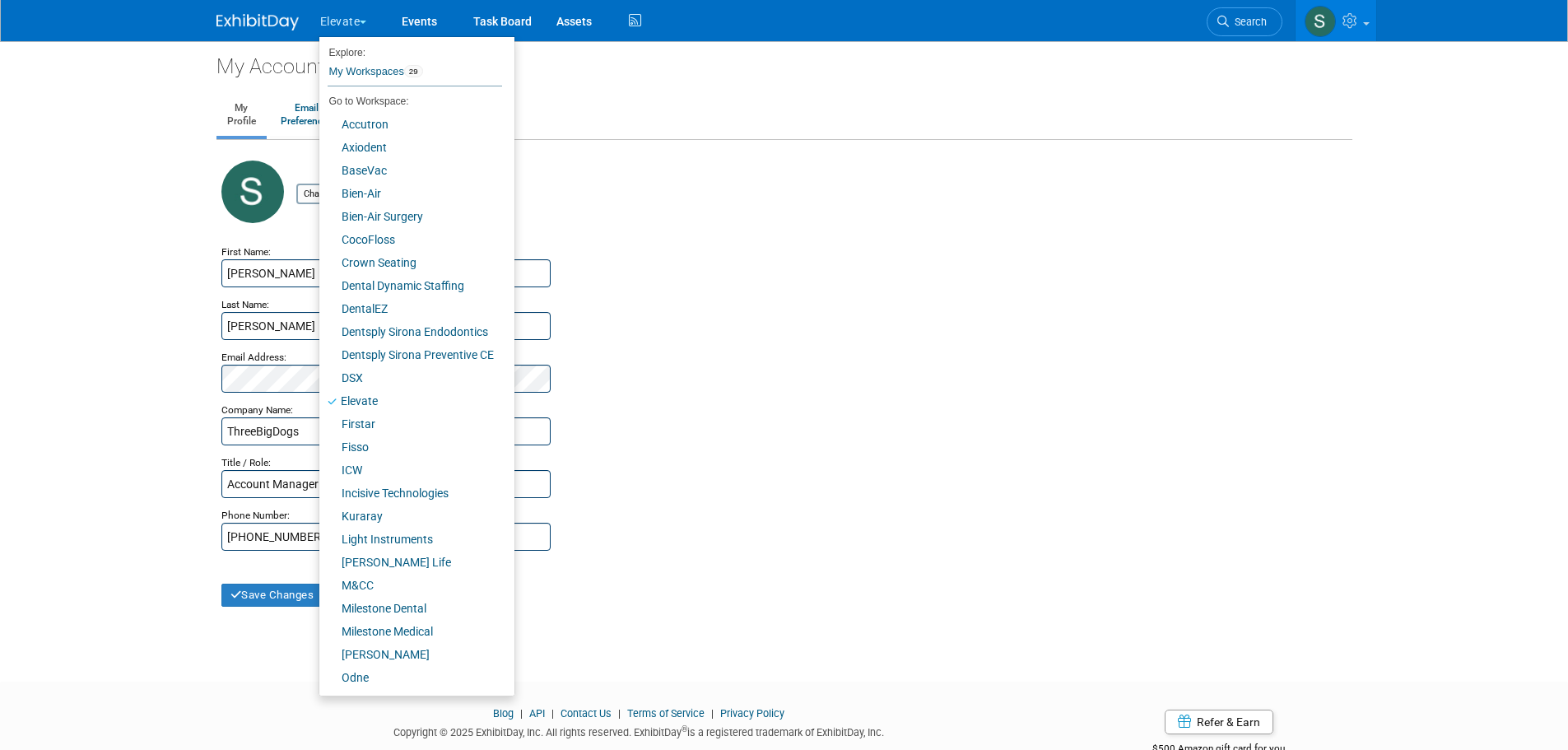
click at [350, 19] on button "Elevate" at bounding box center [353, 18] width 69 height 36
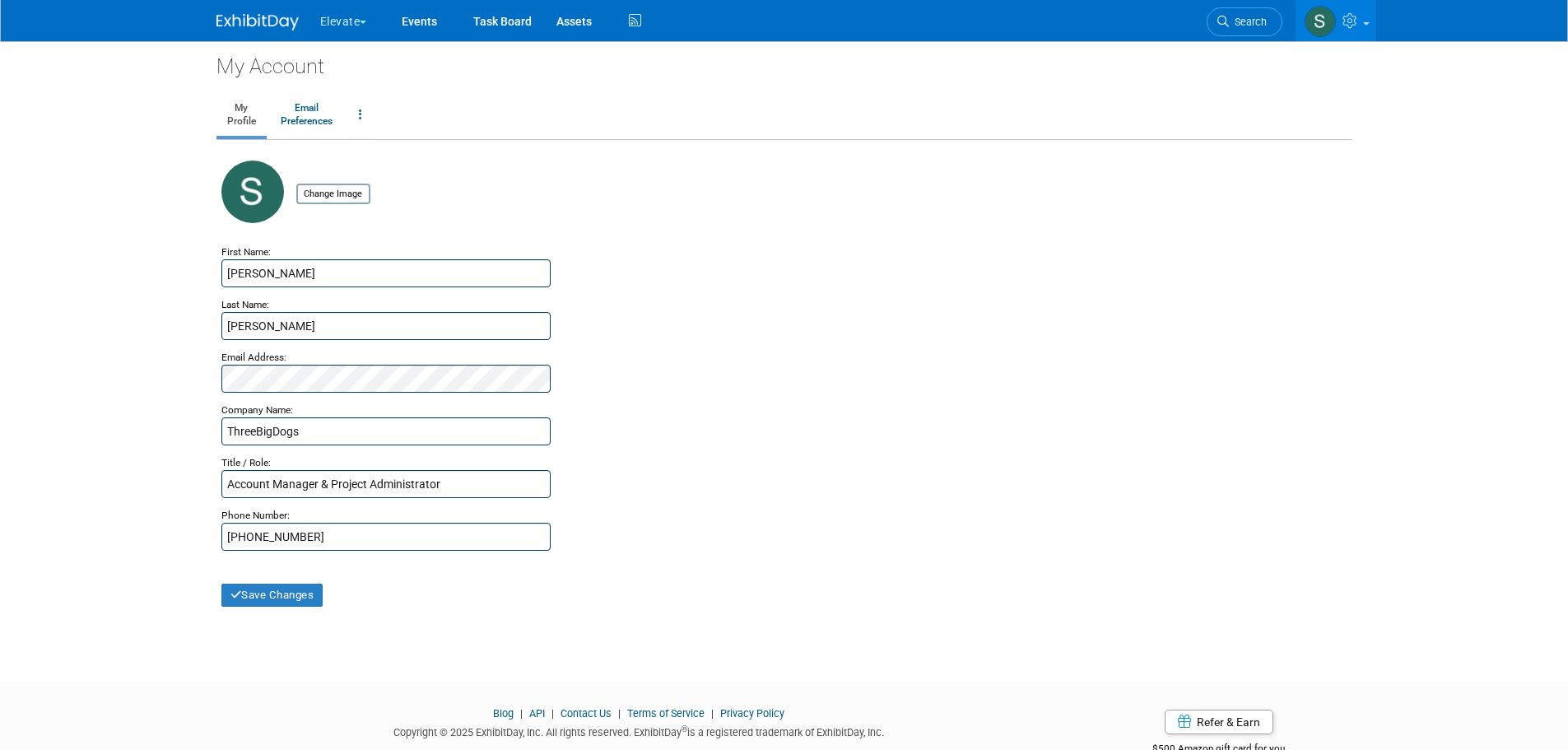
click at [254, 11] on link at bounding box center [268, 13] width 102 height 13
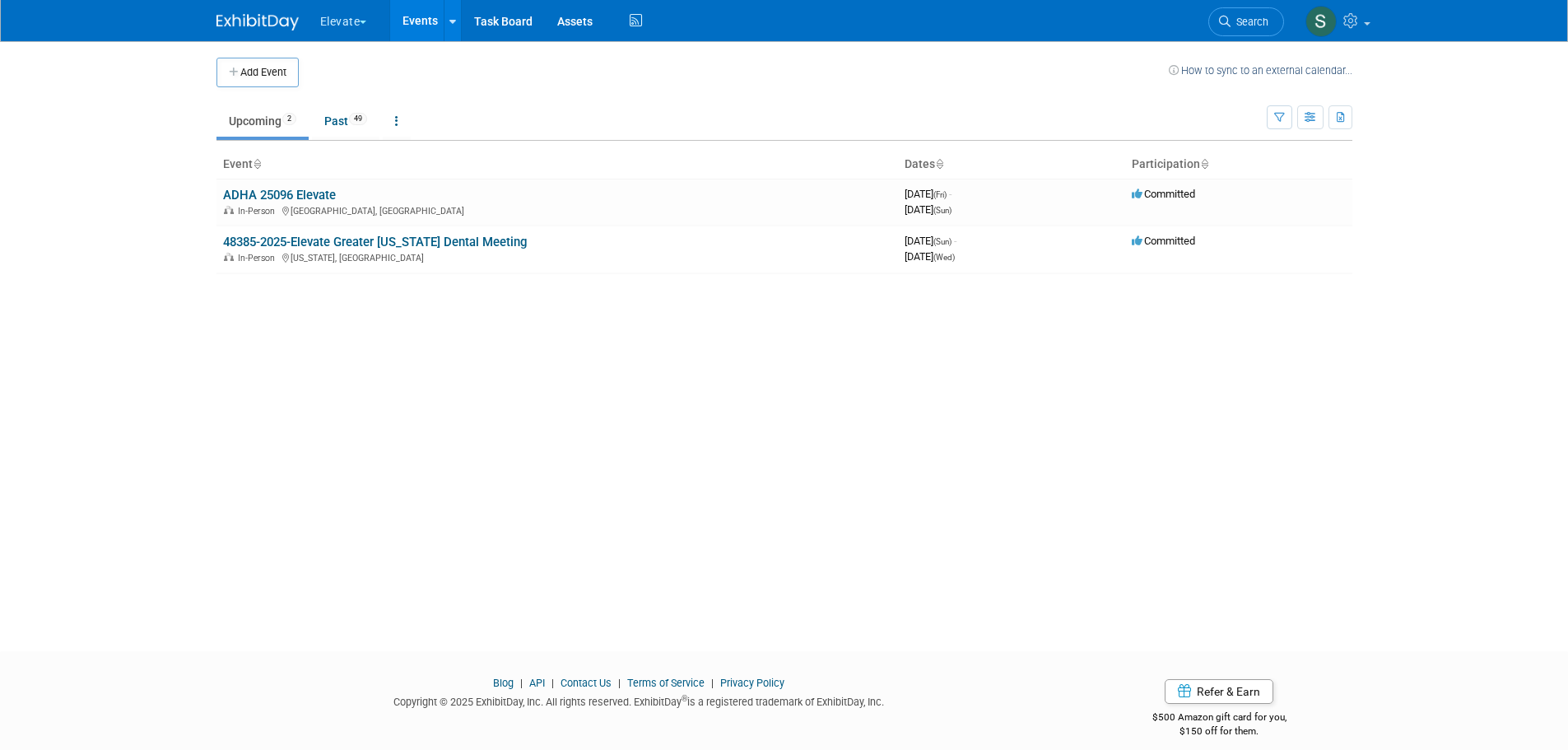
click at [359, 18] on button "Elevate" at bounding box center [353, 18] width 69 height 36
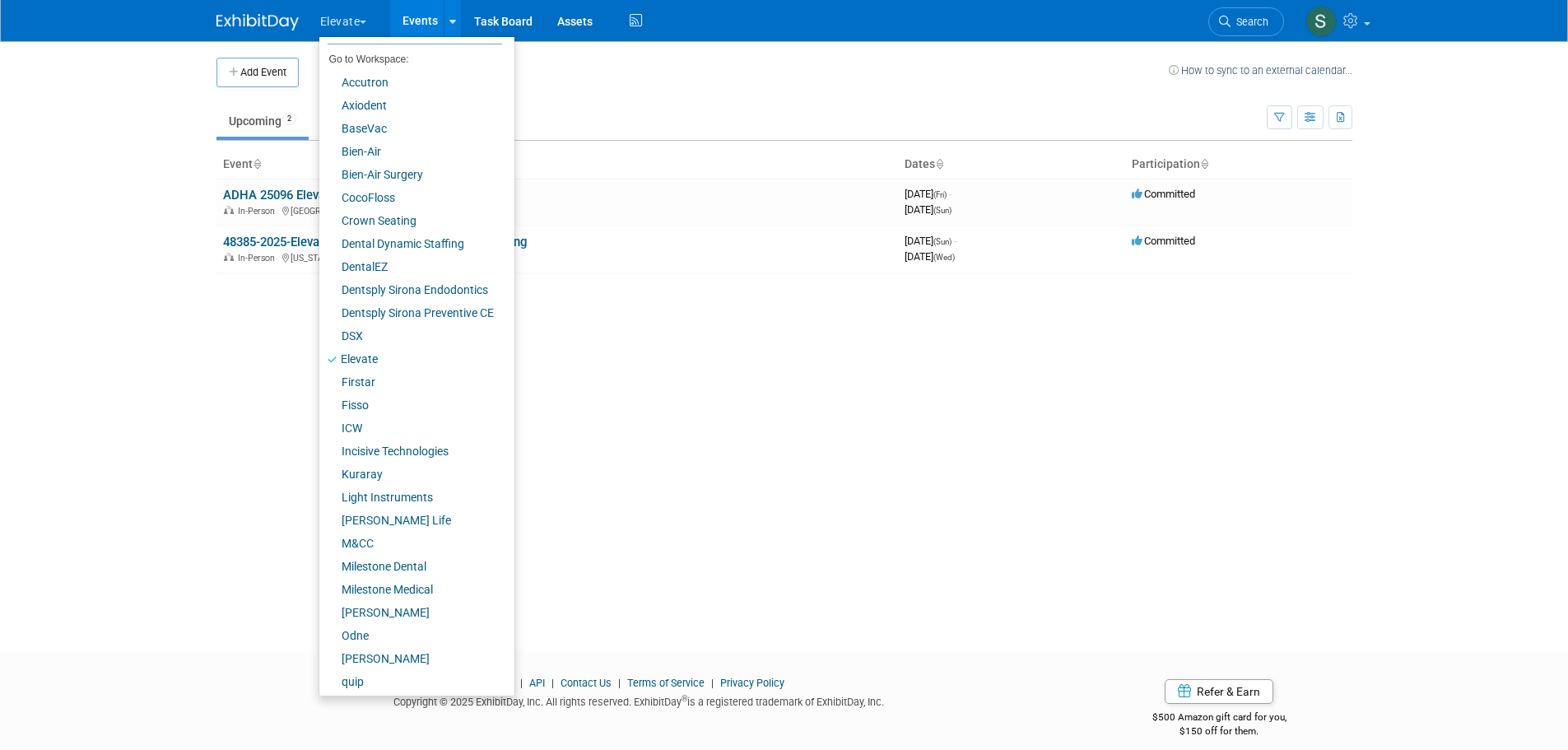
scroll to position [92, 0]
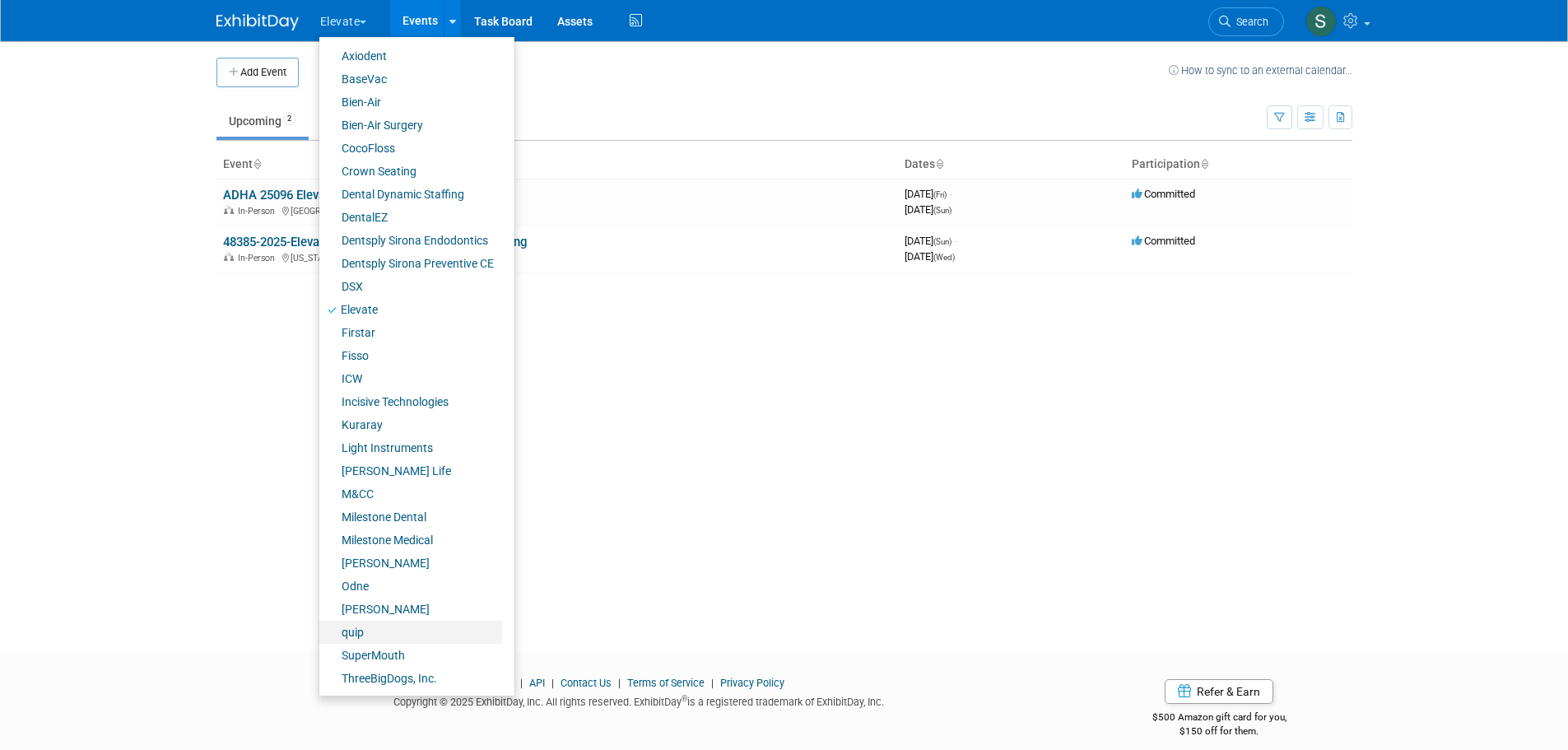
click at [374, 635] on link "quip" at bounding box center [410, 632] width 182 height 23
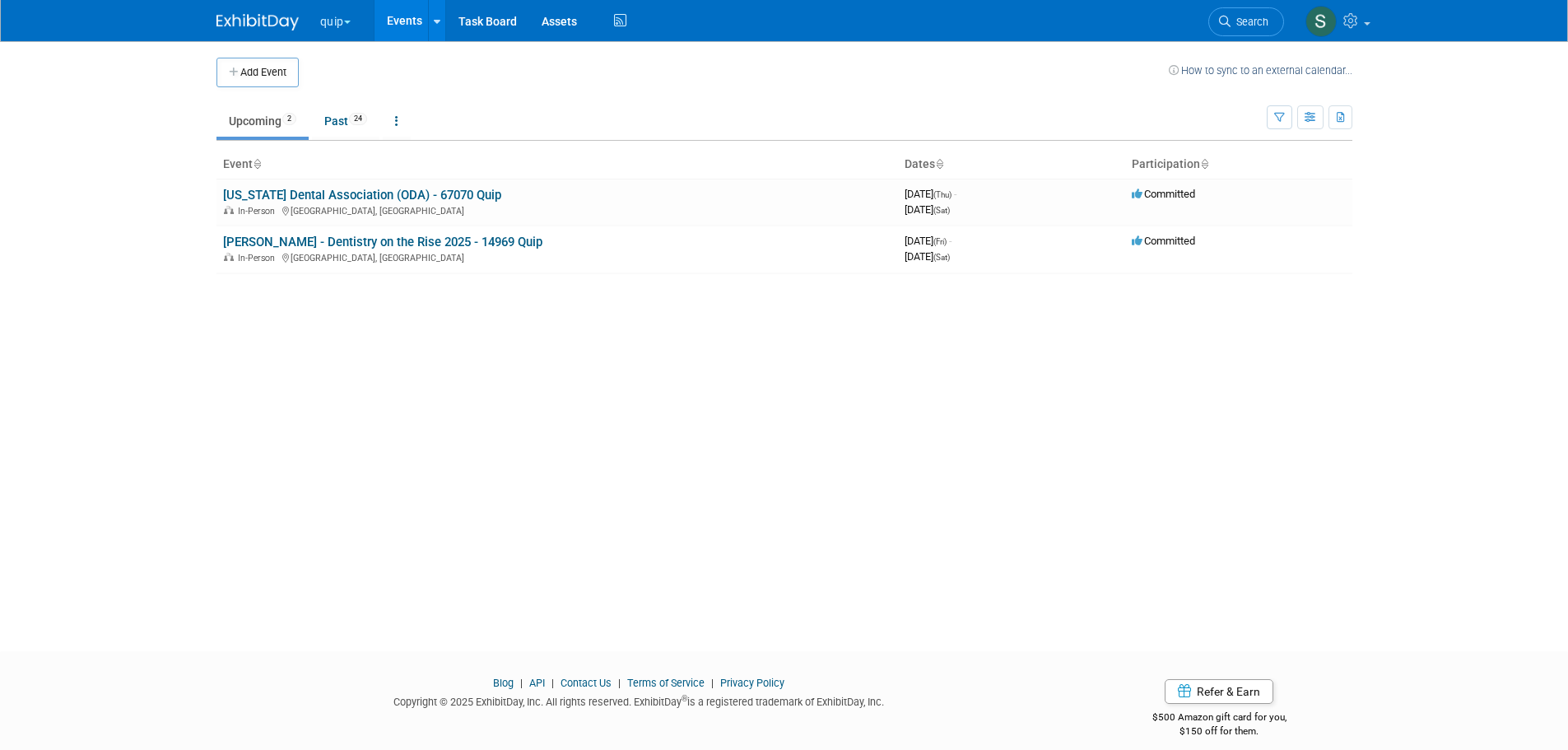
click at [430, 190] on link "Ohio Dental Association (ODA) - 67070 Quip" at bounding box center [362, 195] width 278 height 15
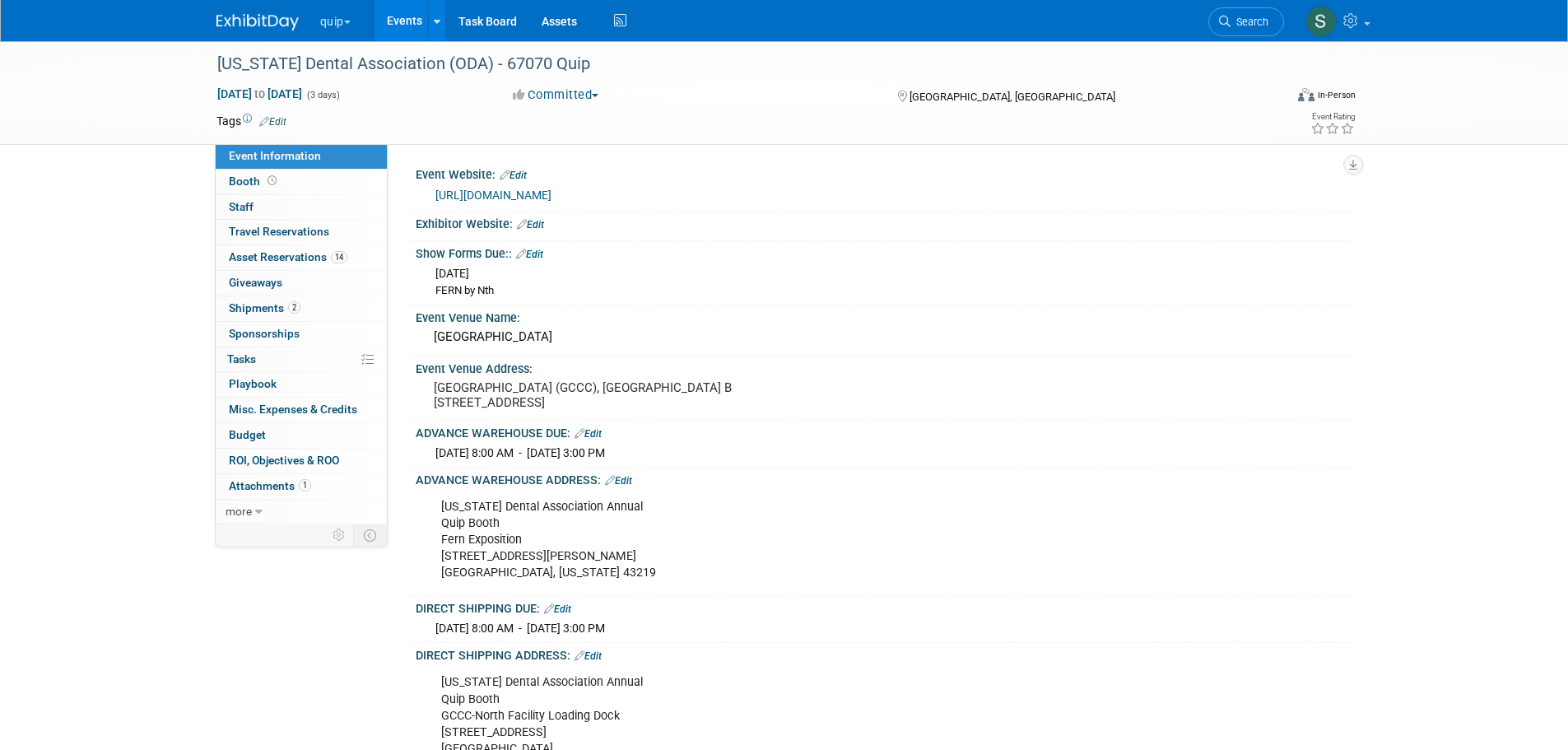
click at [332, 19] on button "quip" at bounding box center [345, 18] width 53 height 36
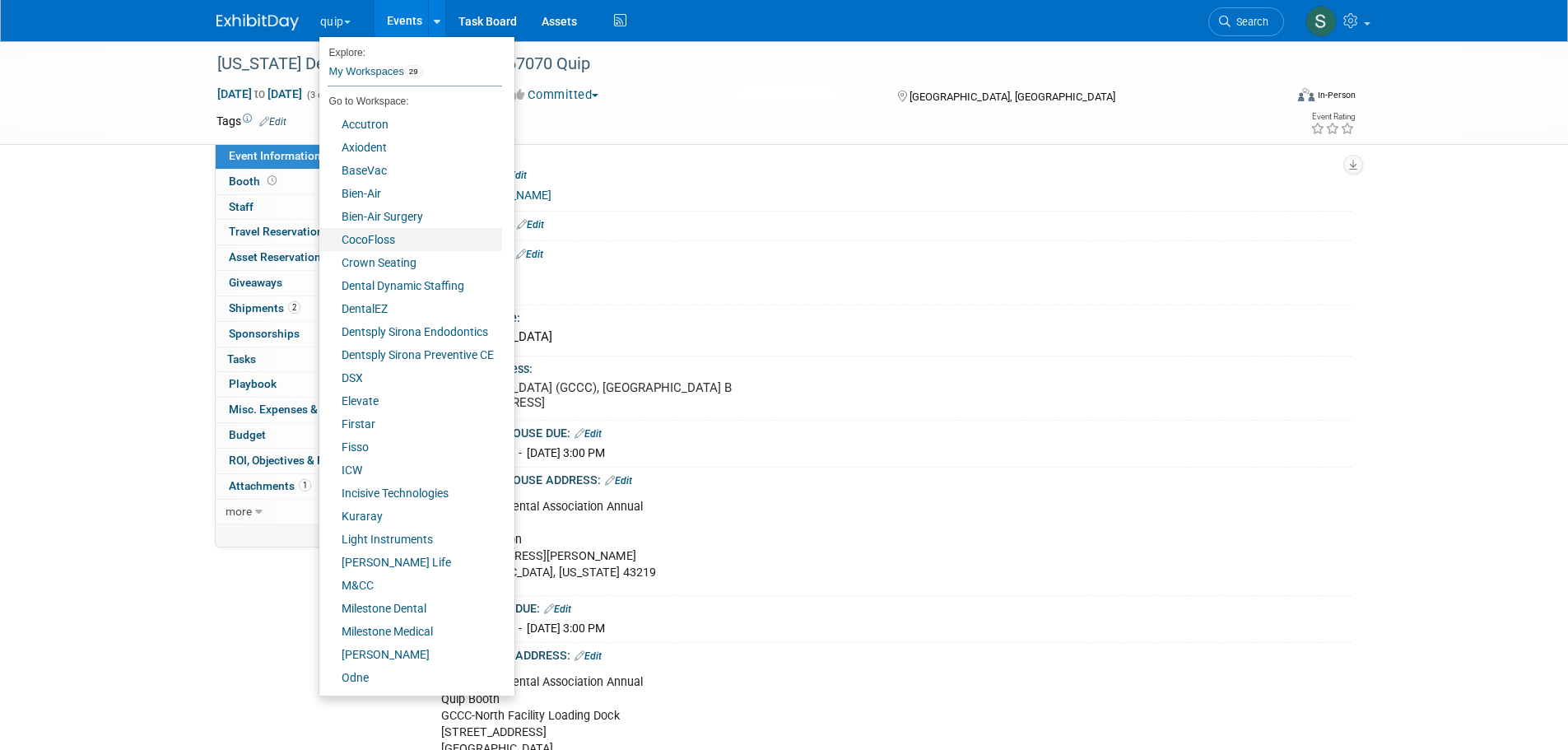
click at [383, 235] on link "CocoFloss" at bounding box center [410, 240] width 182 height 23
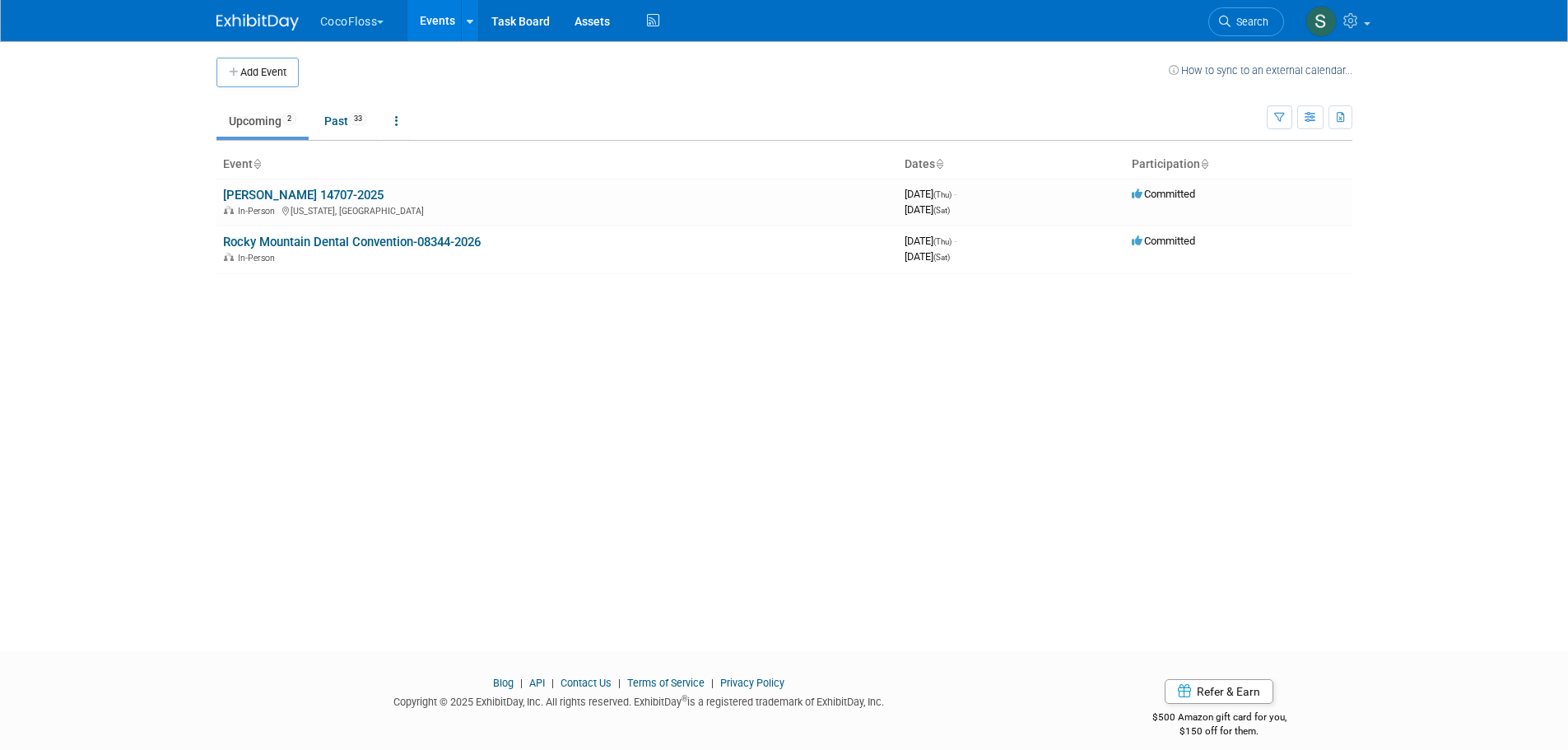
click at [333, 191] on link "[PERSON_NAME] 14707-2025" at bounding box center [303, 195] width 160 height 15
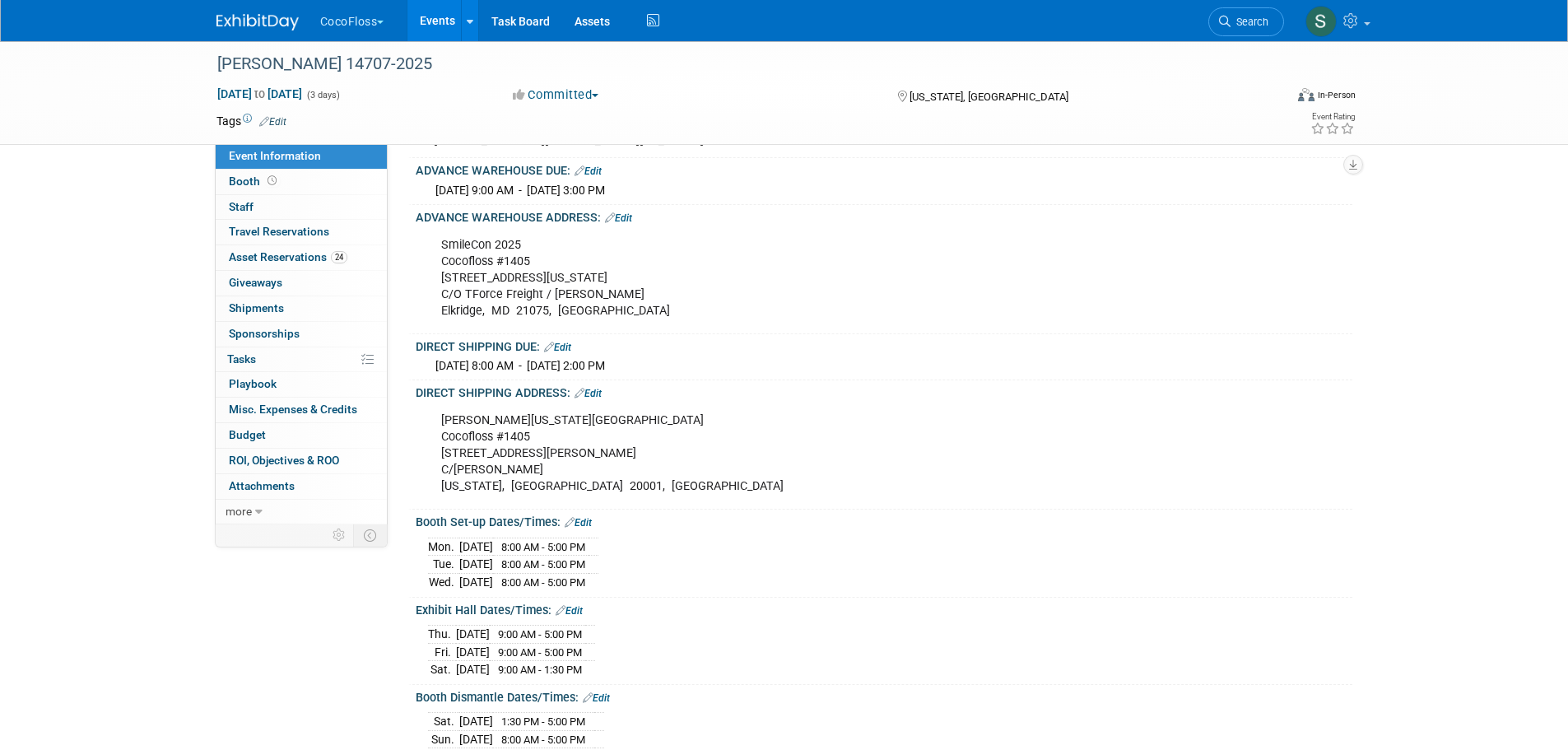
scroll to position [467, 0]
